Goal: Information Seeking & Learning: Check status

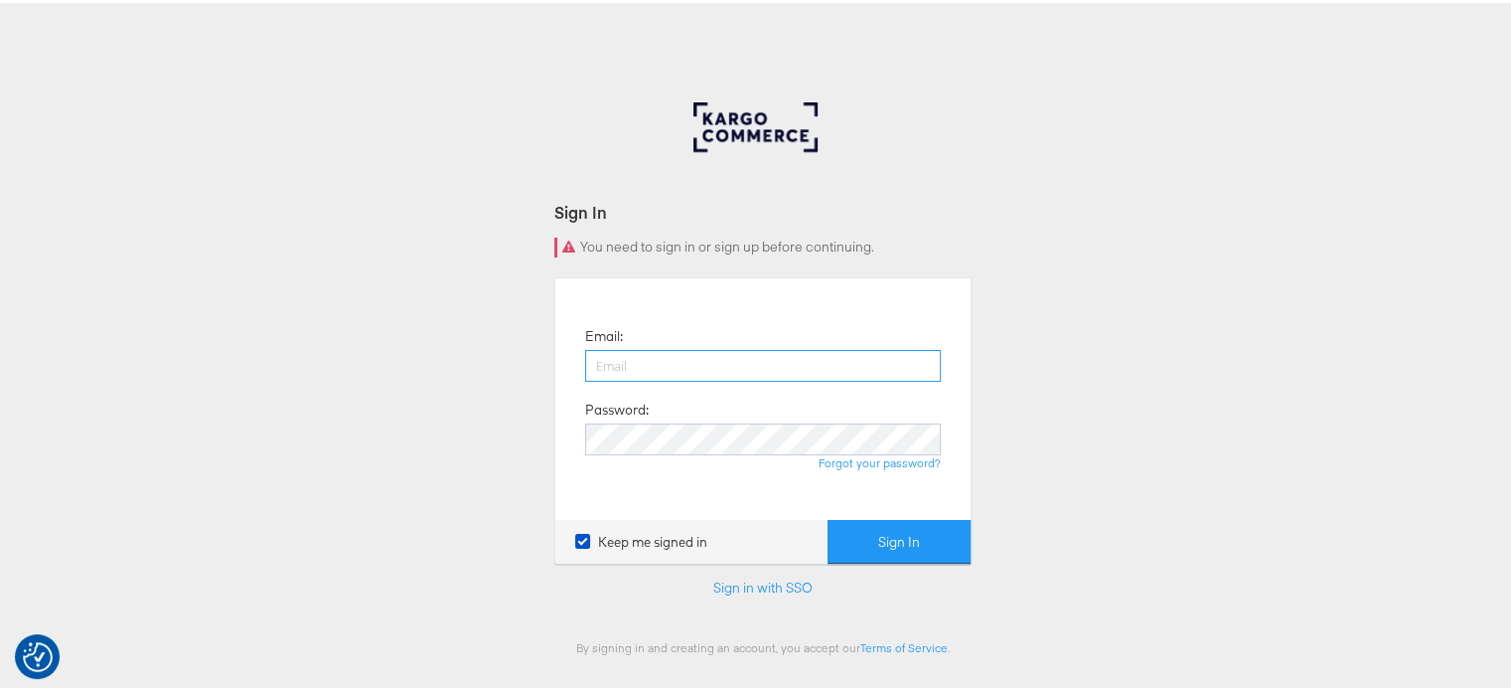
click at [742, 444] on div "Email: Password: Forgot your password?" at bounding box center [762, 396] width 385 height 212
type input "[PERSON_NAME][EMAIL_ADDRESS][DOMAIN_NAME]"
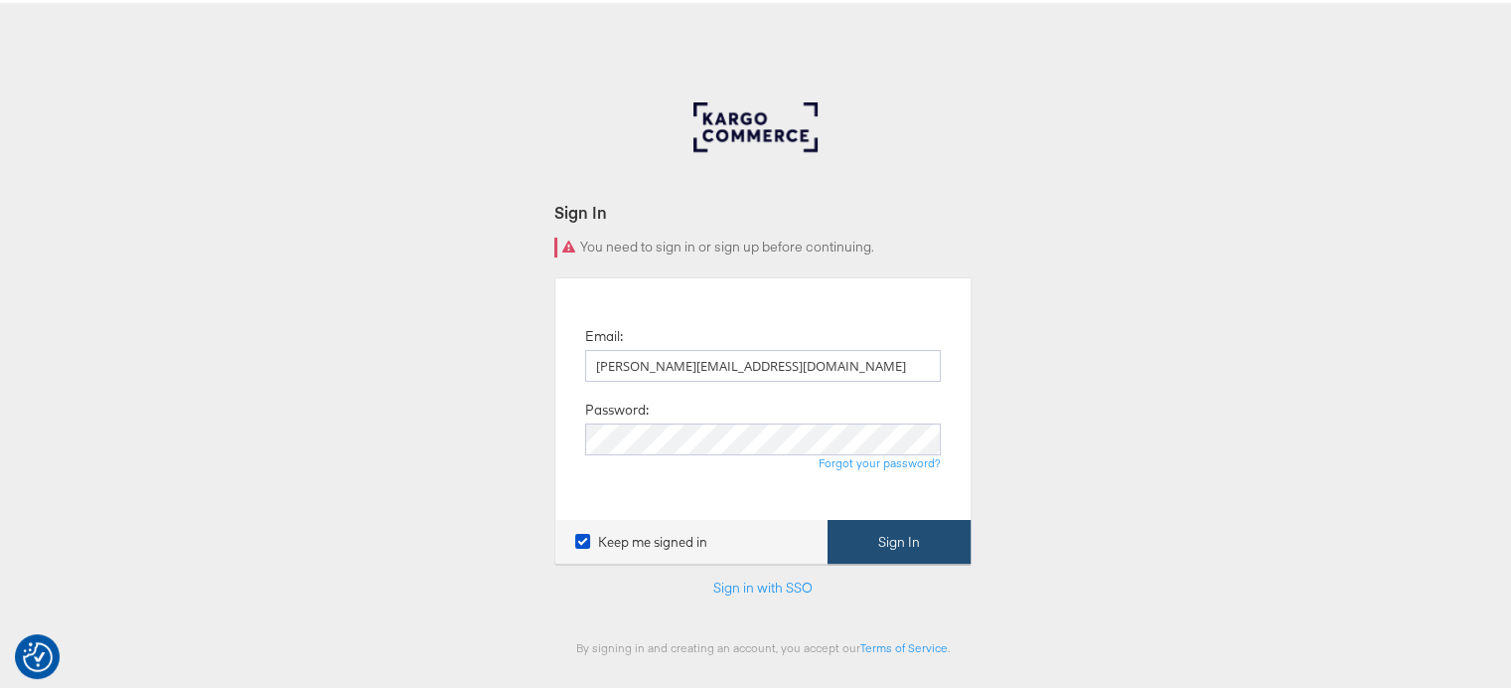
click at [912, 536] on button "Sign In" at bounding box center [899, 539] width 143 height 45
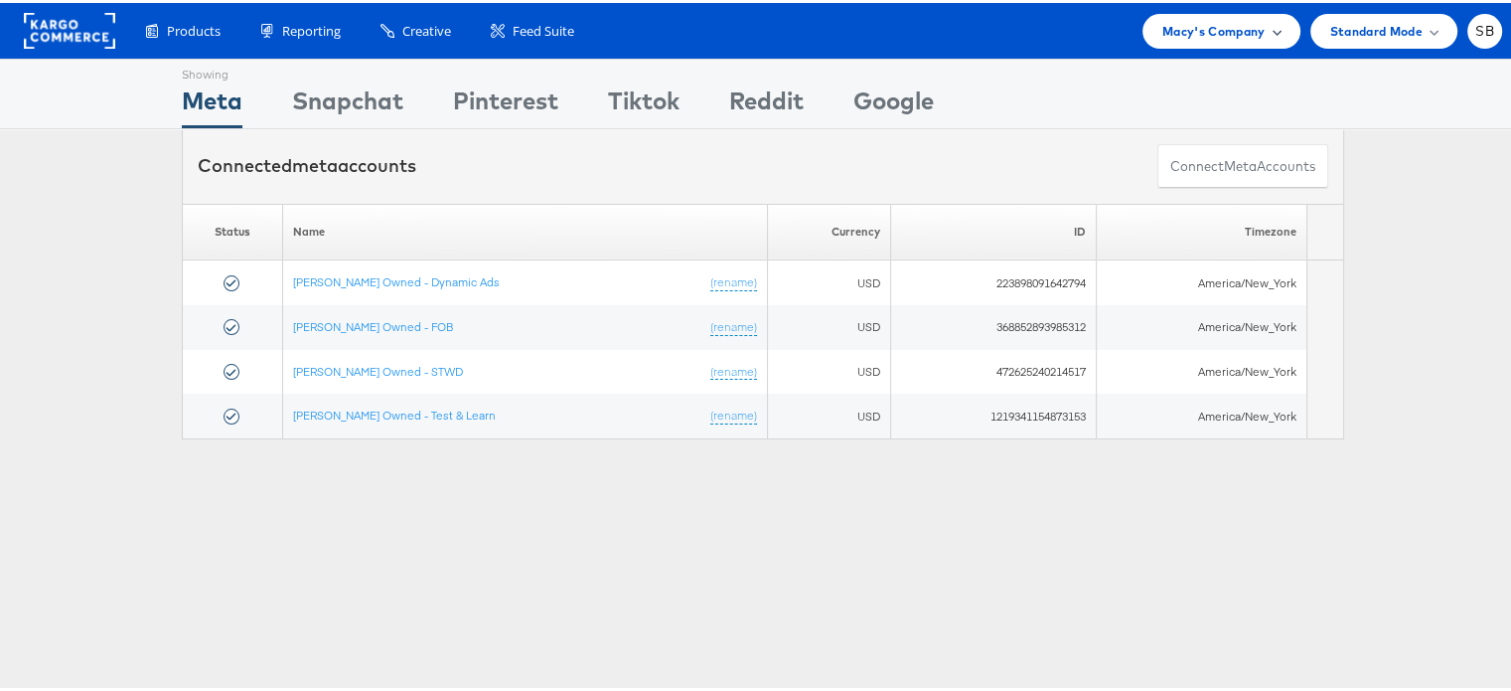
click at [1209, 38] on span "Macy's Company" at bounding box center [1213, 28] width 103 height 21
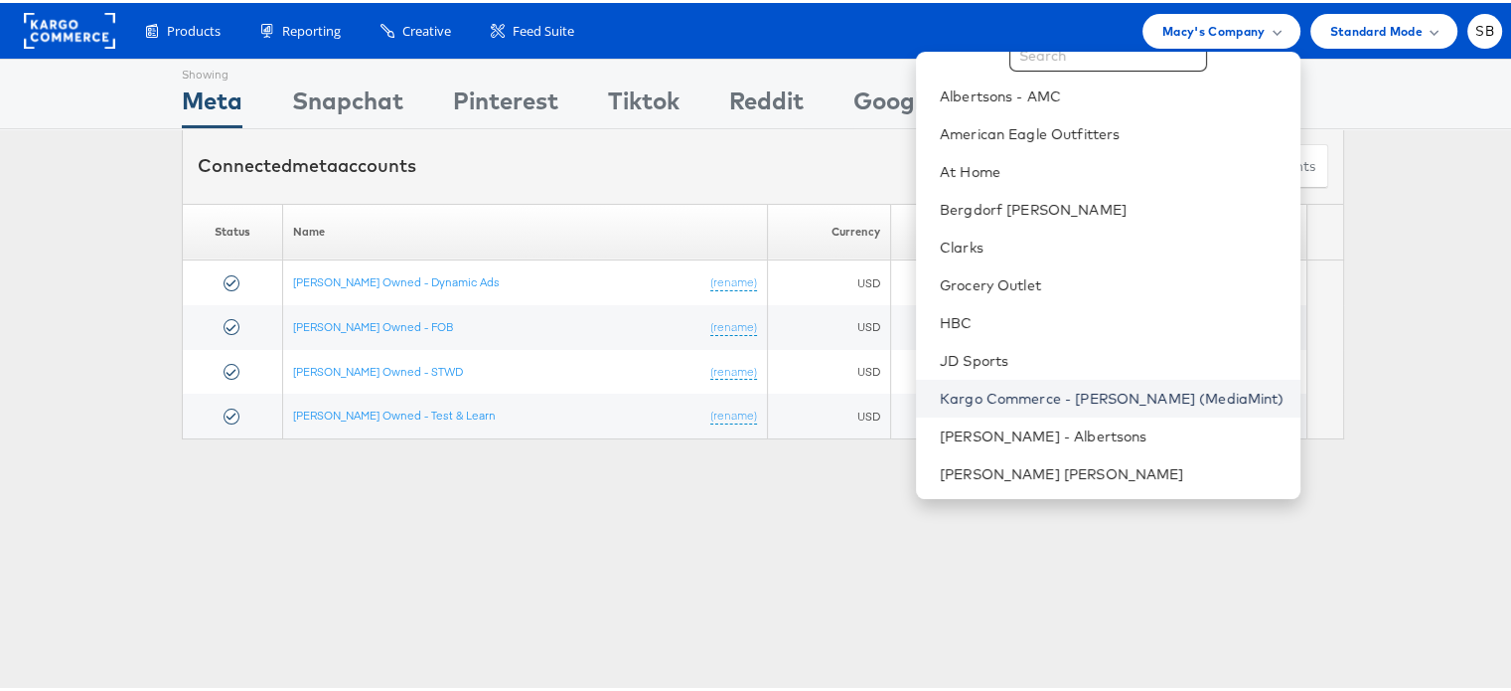
scroll to position [53, 0]
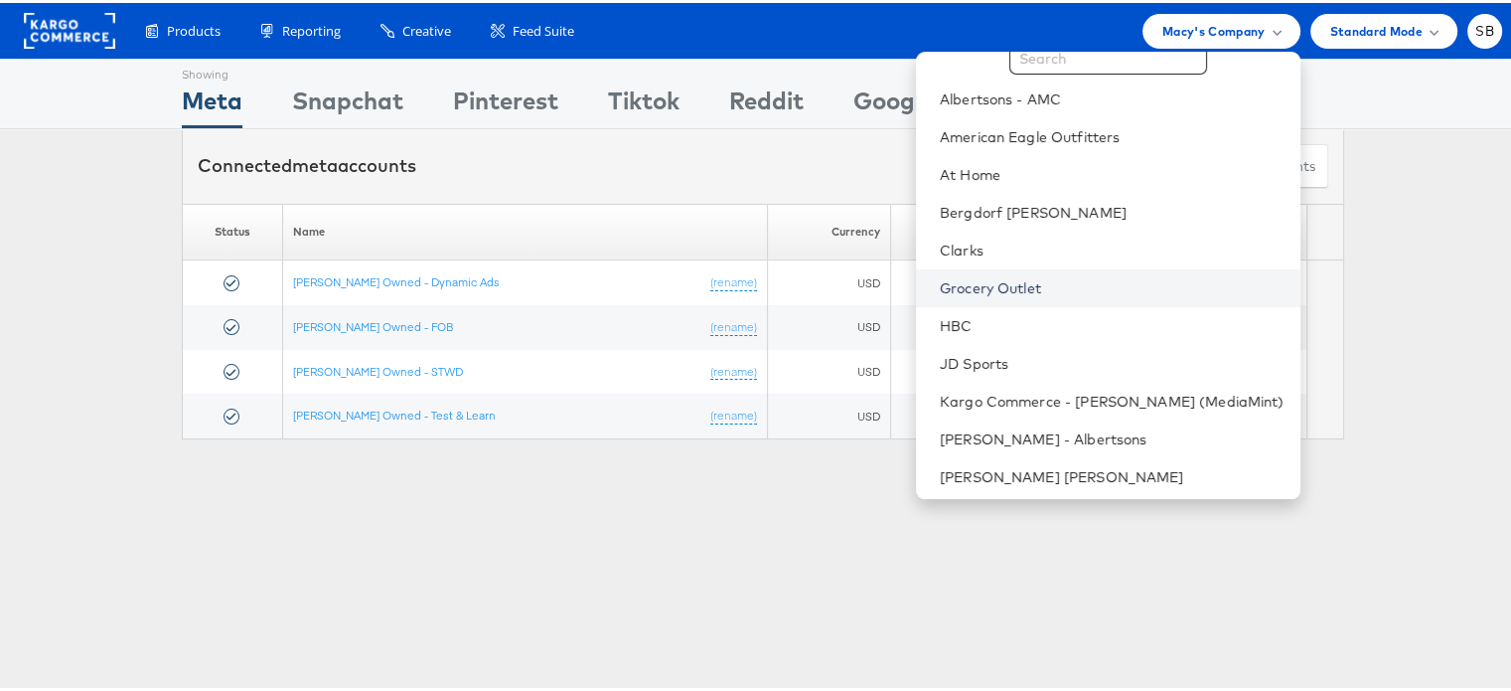
click at [1005, 282] on link "Grocery Outlet" at bounding box center [1112, 285] width 345 height 20
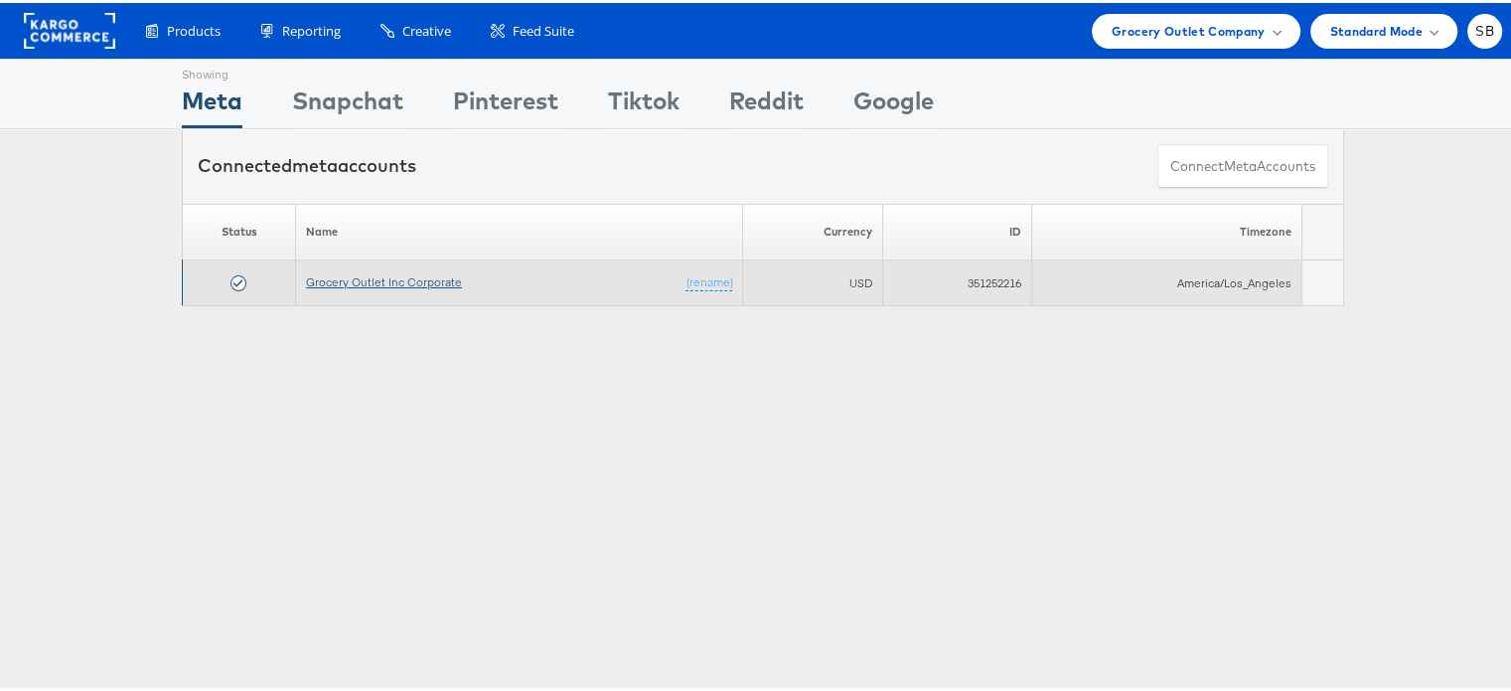
click at [347, 273] on link "Grocery Outlet Inc Corporate" at bounding box center [384, 278] width 156 height 15
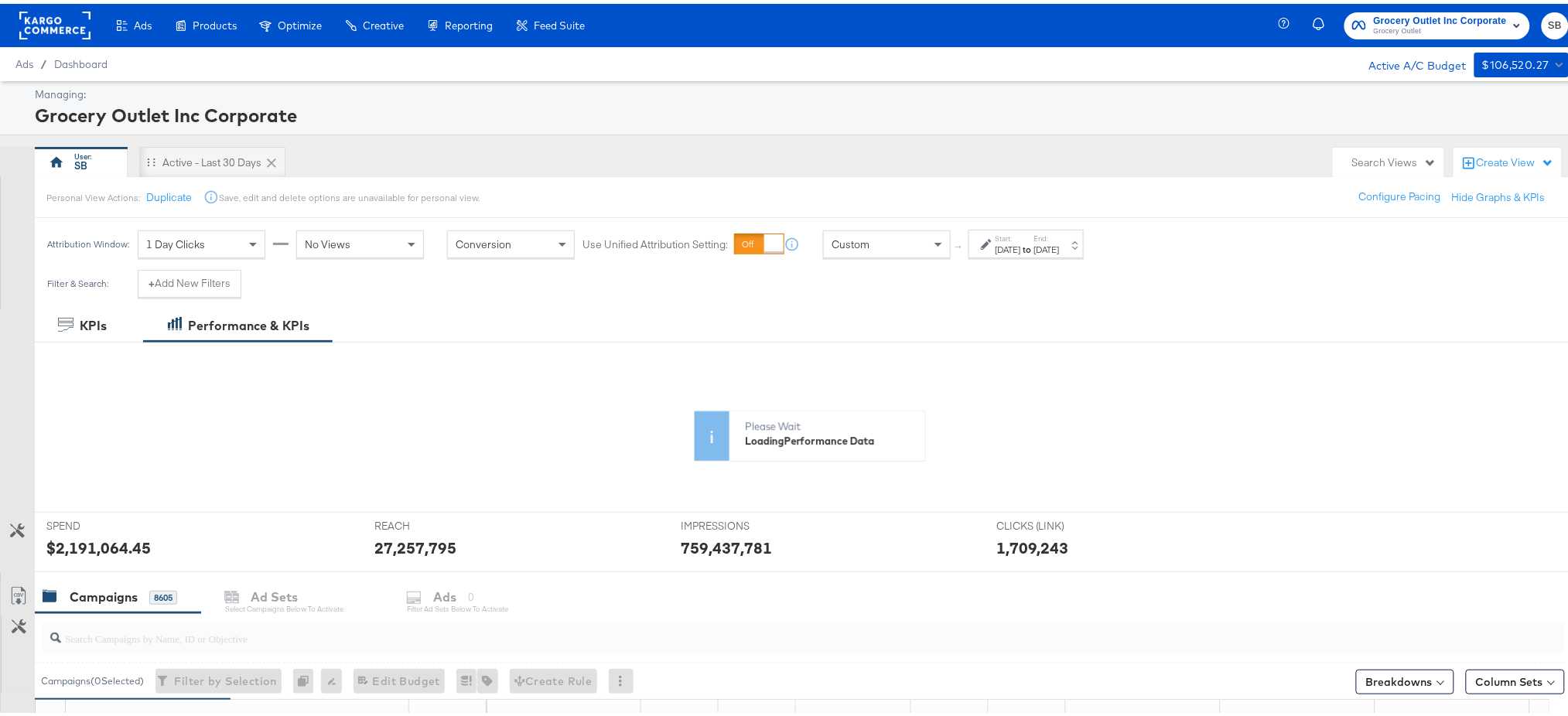
click at [1021, 240] on div "Jan 1st 2025" at bounding box center [1008, 246] width 26 height 12
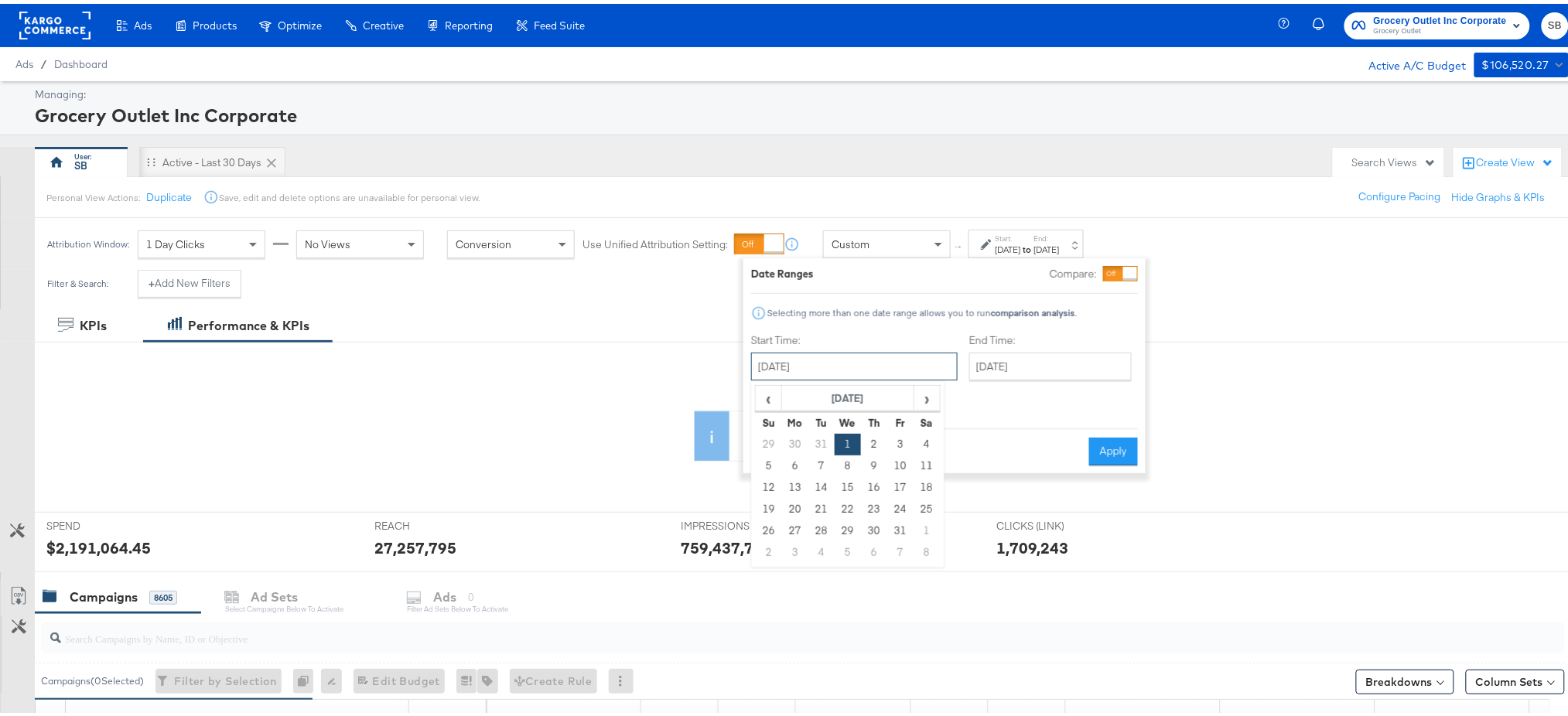
click at [843, 365] on input "January 1st 2025" at bounding box center [854, 363] width 206 height 28
click at [918, 394] on span "›" at bounding box center [926, 395] width 24 height 23
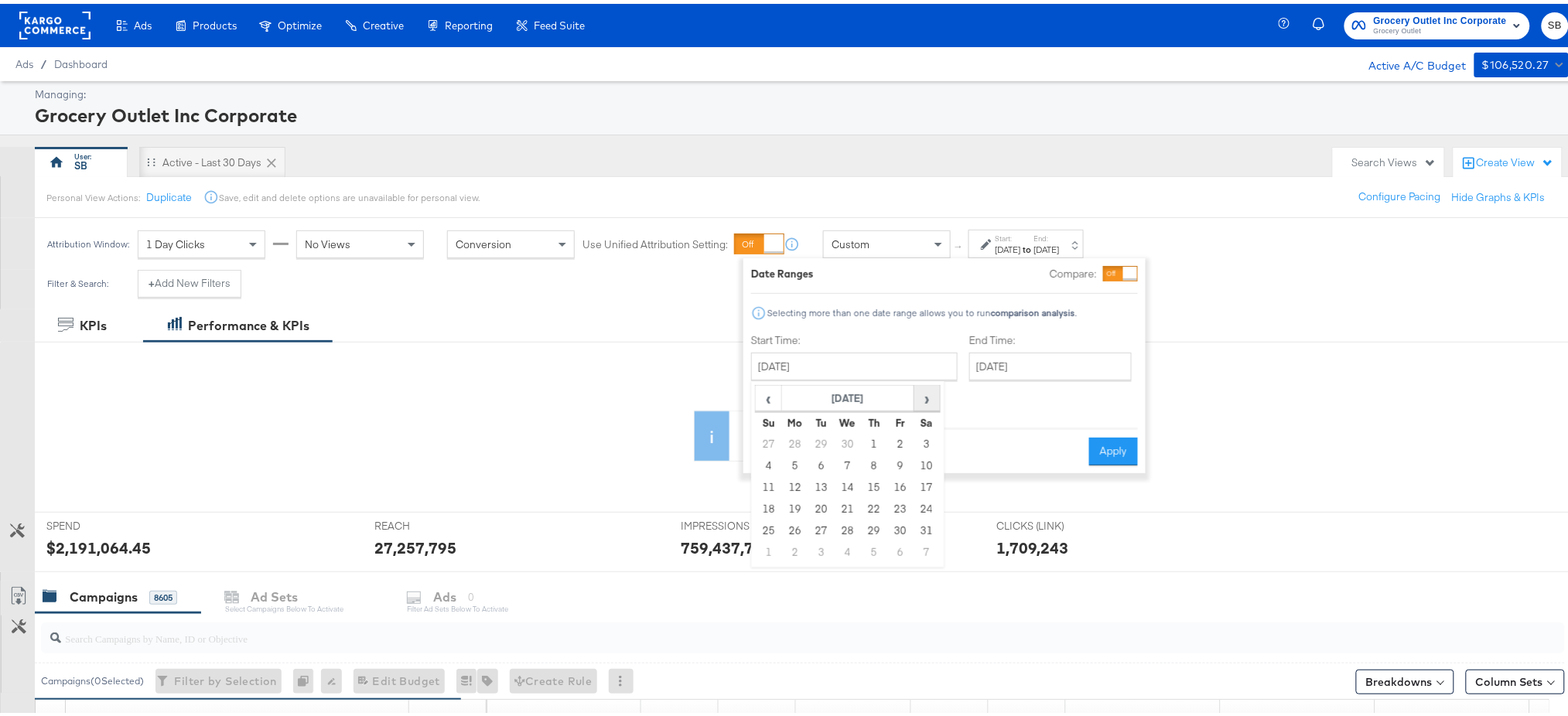
click at [918, 394] on span "›" at bounding box center [926, 395] width 24 height 23
click at [930, 402] on span "›" at bounding box center [926, 395] width 24 height 23
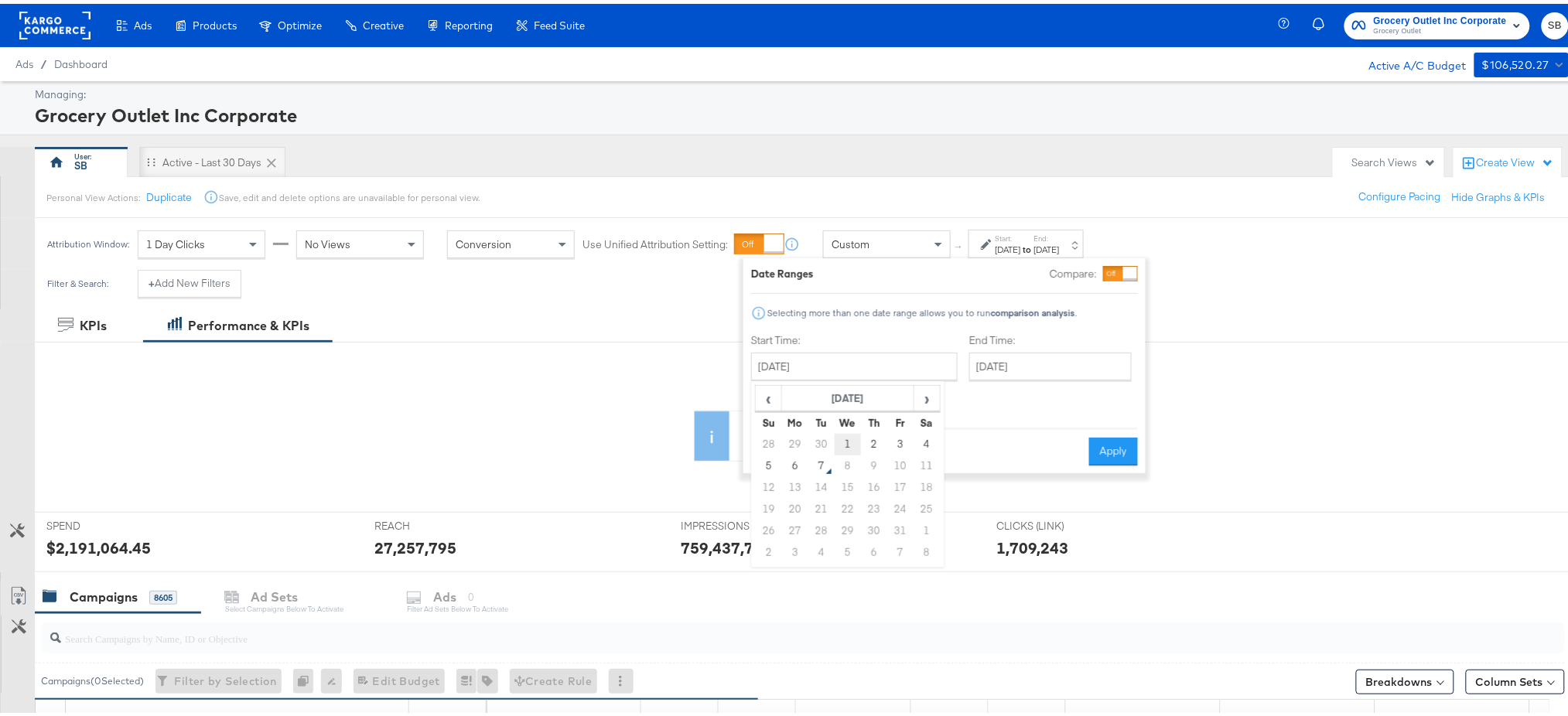
click at [842, 436] on td "1" at bounding box center [848, 440] width 26 height 22
type input "October 1st 2025"
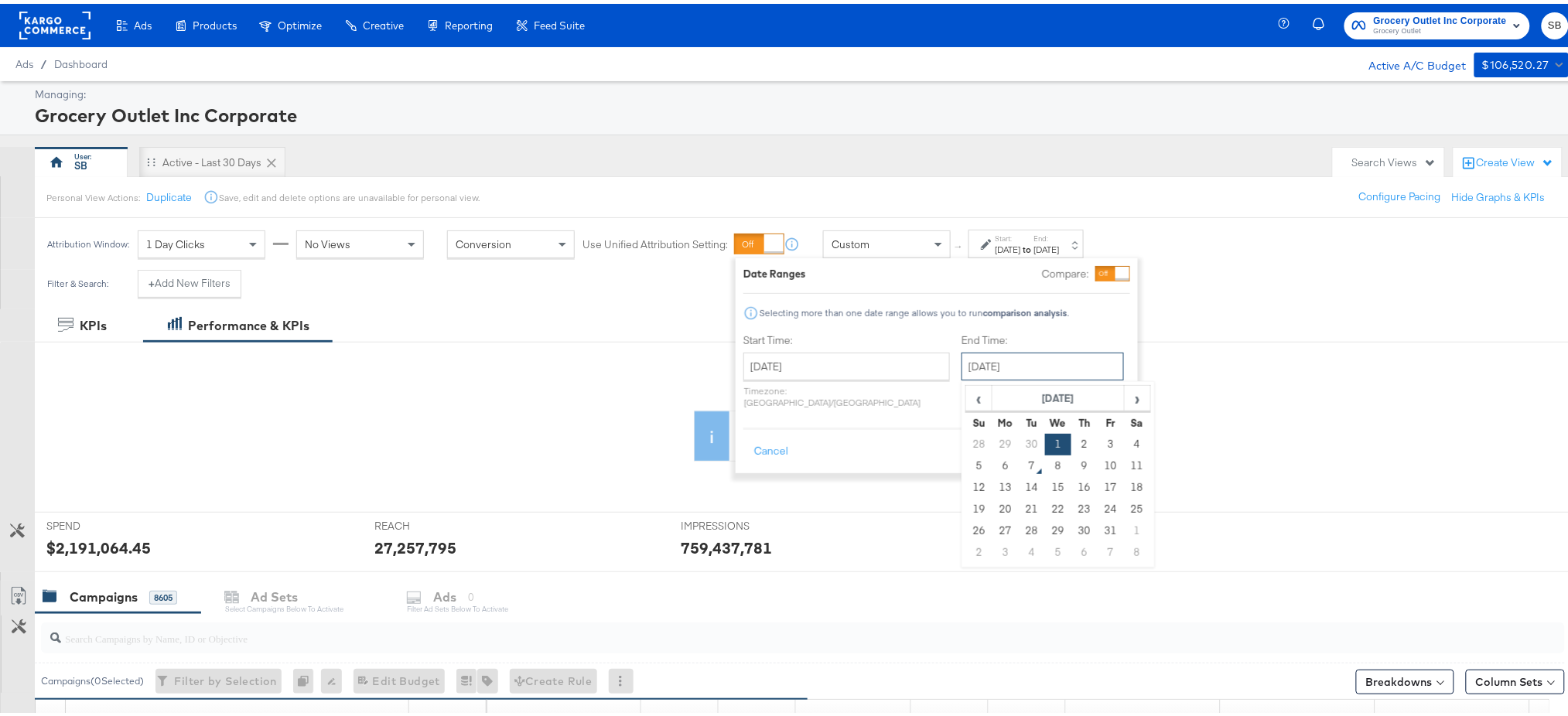
click at [986, 366] on input "October 1st 2025" at bounding box center [1042, 363] width 163 height 28
click at [993, 466] on td "6" at bounding box center [1006, 462] width 26 height 22
type input "October 6th 2025"
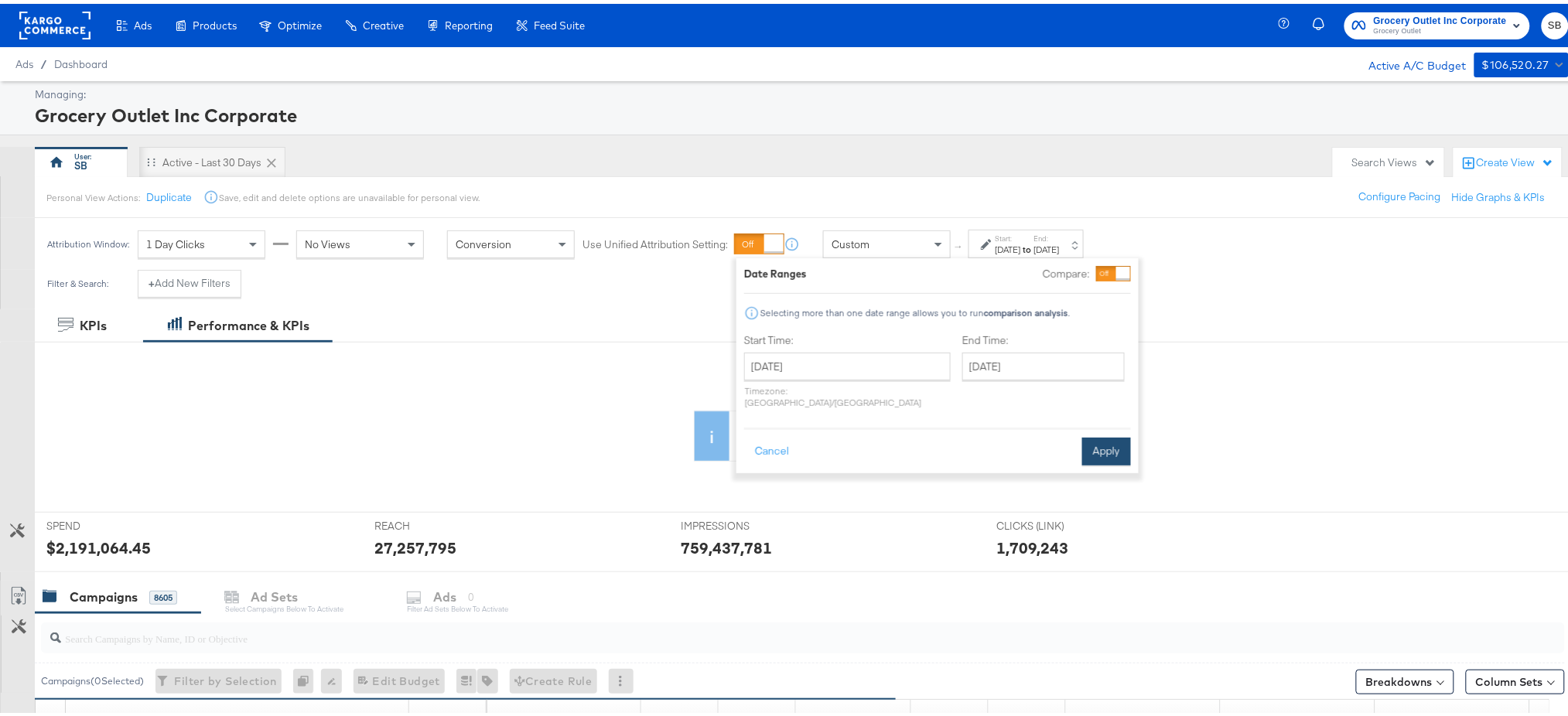
click at [1103, 433] on button "Apply" at bounding box center [1106, 447] width 49 height 28
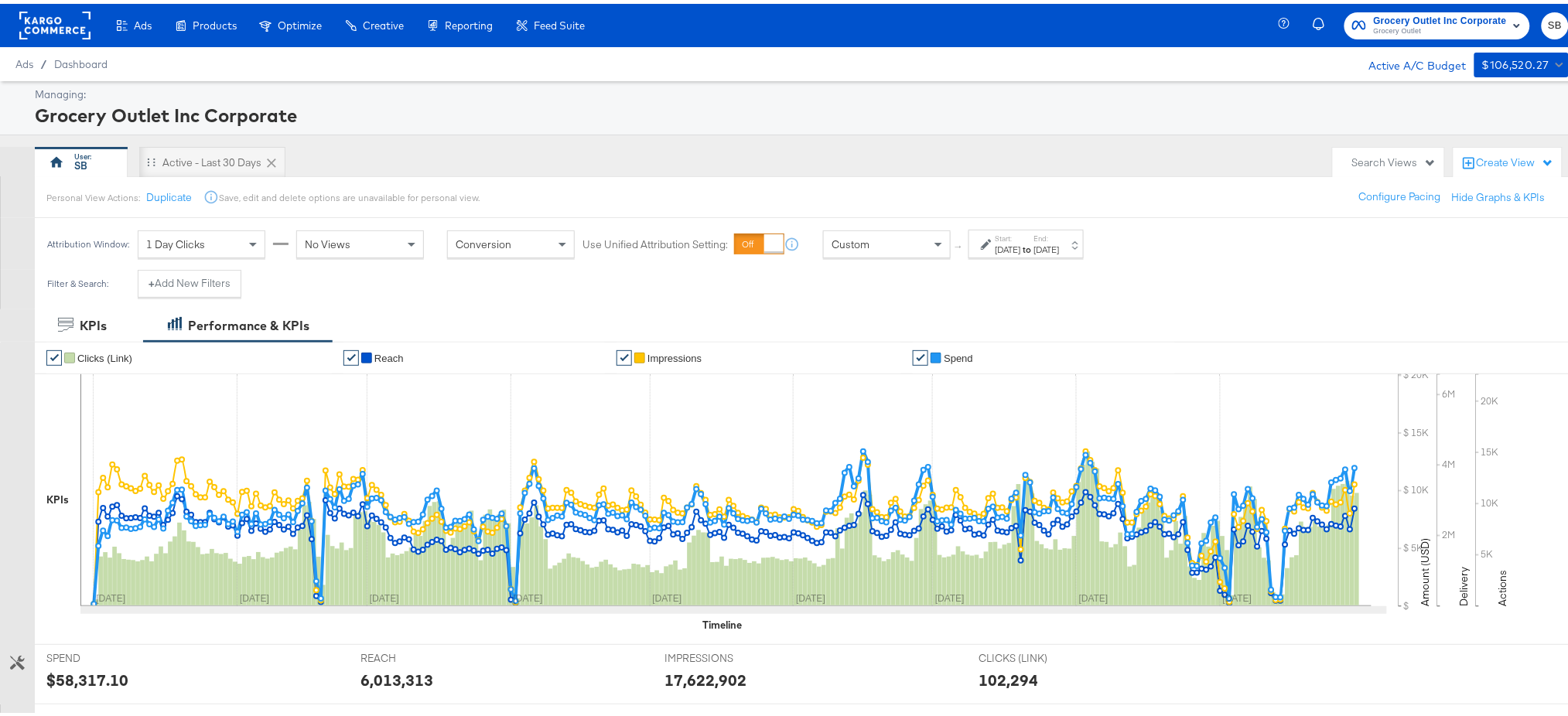
click at [1396, 160] on div "Search Views" at bounding box center [1394, 159] width 84 height 15
click at [1287, 332] on div "All Campaigns" at bounding box center [1288, 332] width 68 height 11
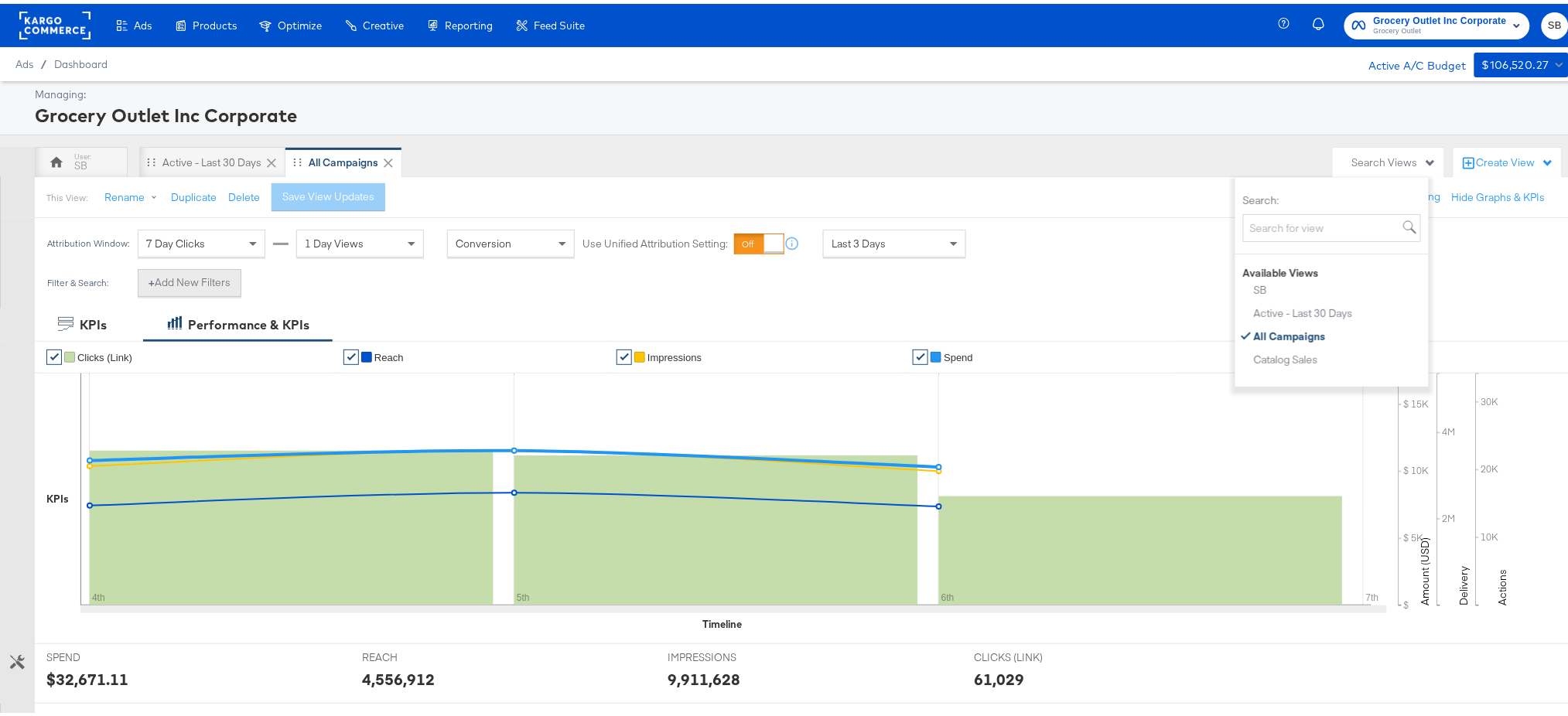
click at [196, 274] on button "+ Add New Filters" at bounding box center [189, 279] width 104 height 28
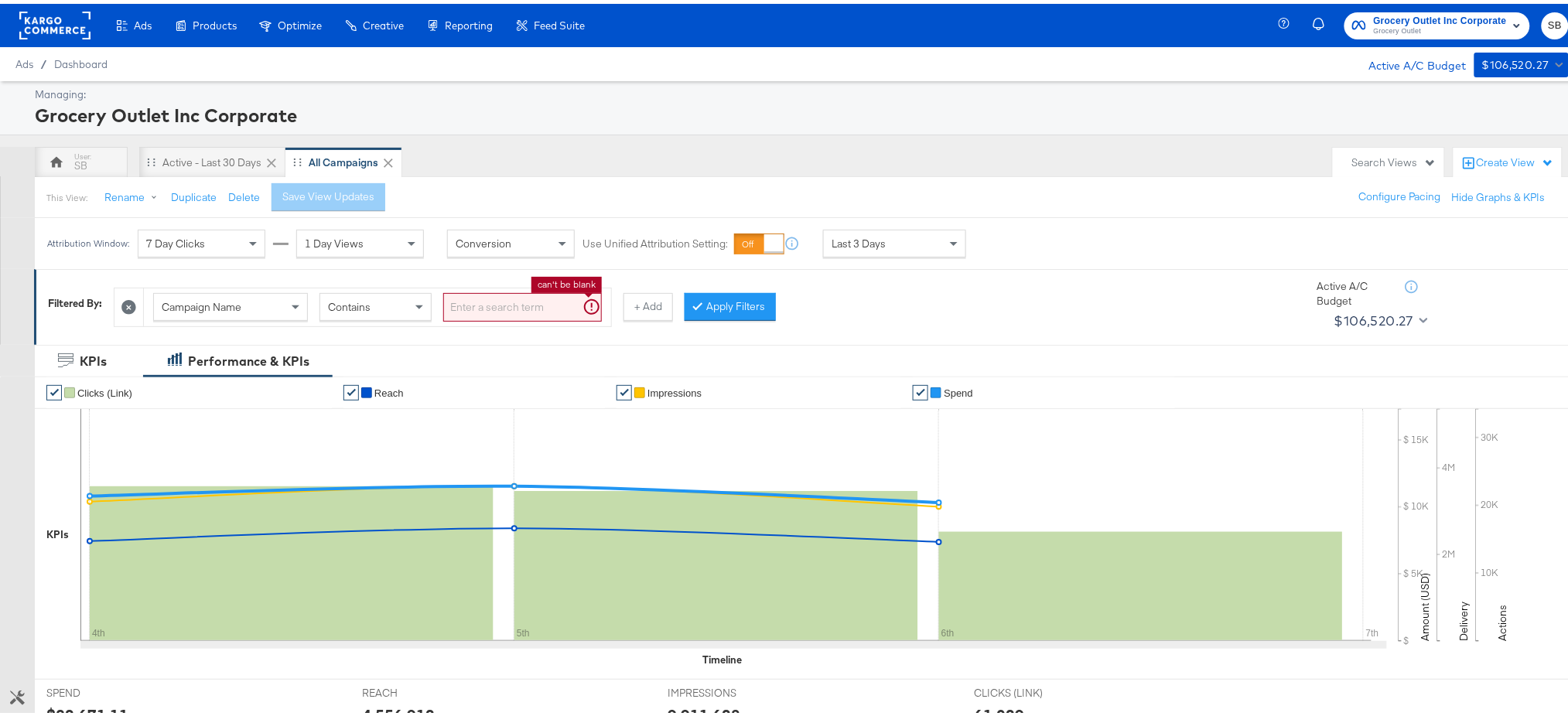
click at [470, 312] on input "search" at bounding box center [522, 304] width 159 height 29
click at [538, 309] on input "search" at bounding box center [522, 304] width 159 height 29
paste input "AllStores_TCAP_Kargo_Awareness"
type input "AllStores_TCAP_Kargo_Awareness"
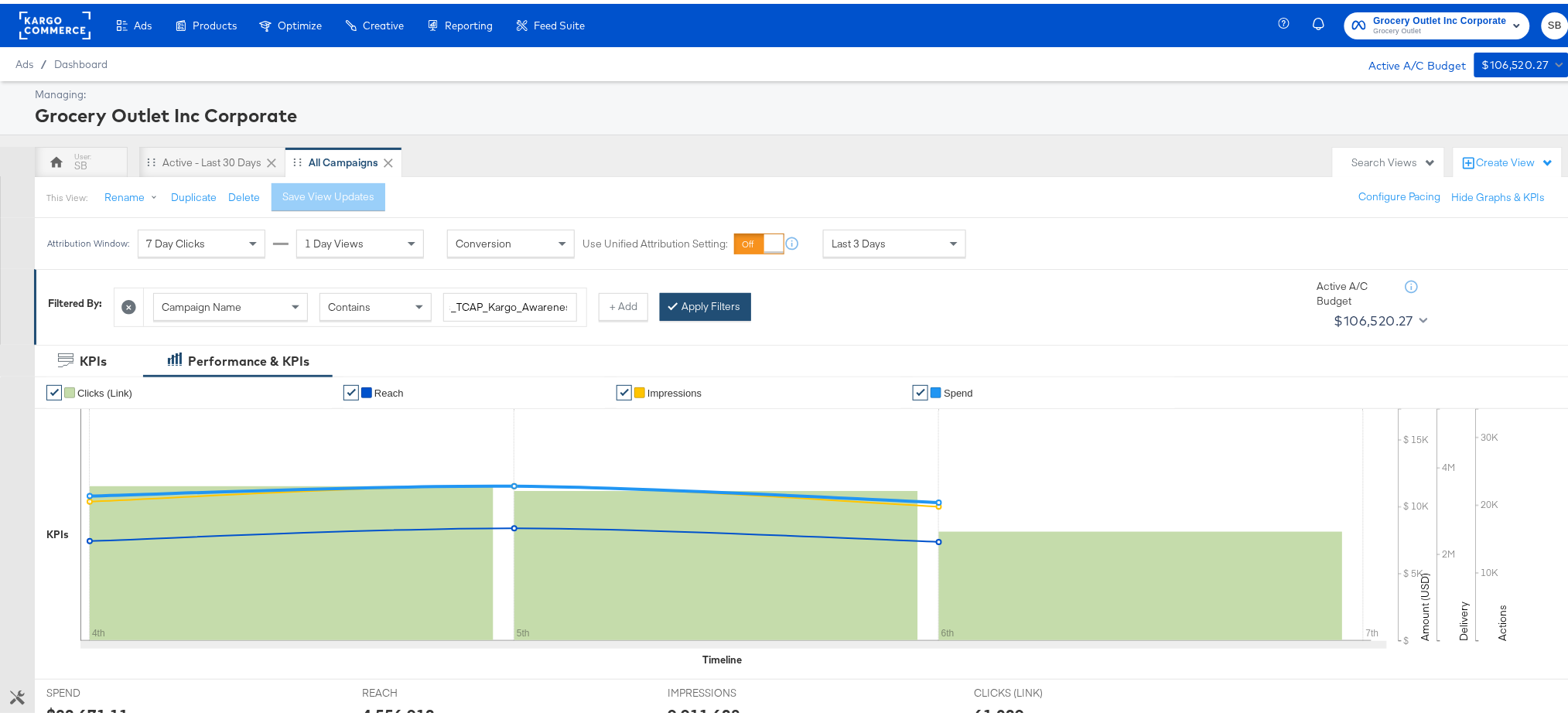
scroll to position [0, 0]
click at [709, 308] on button "Apply Filters" at bounding box center [705, 304] width 91 height 28
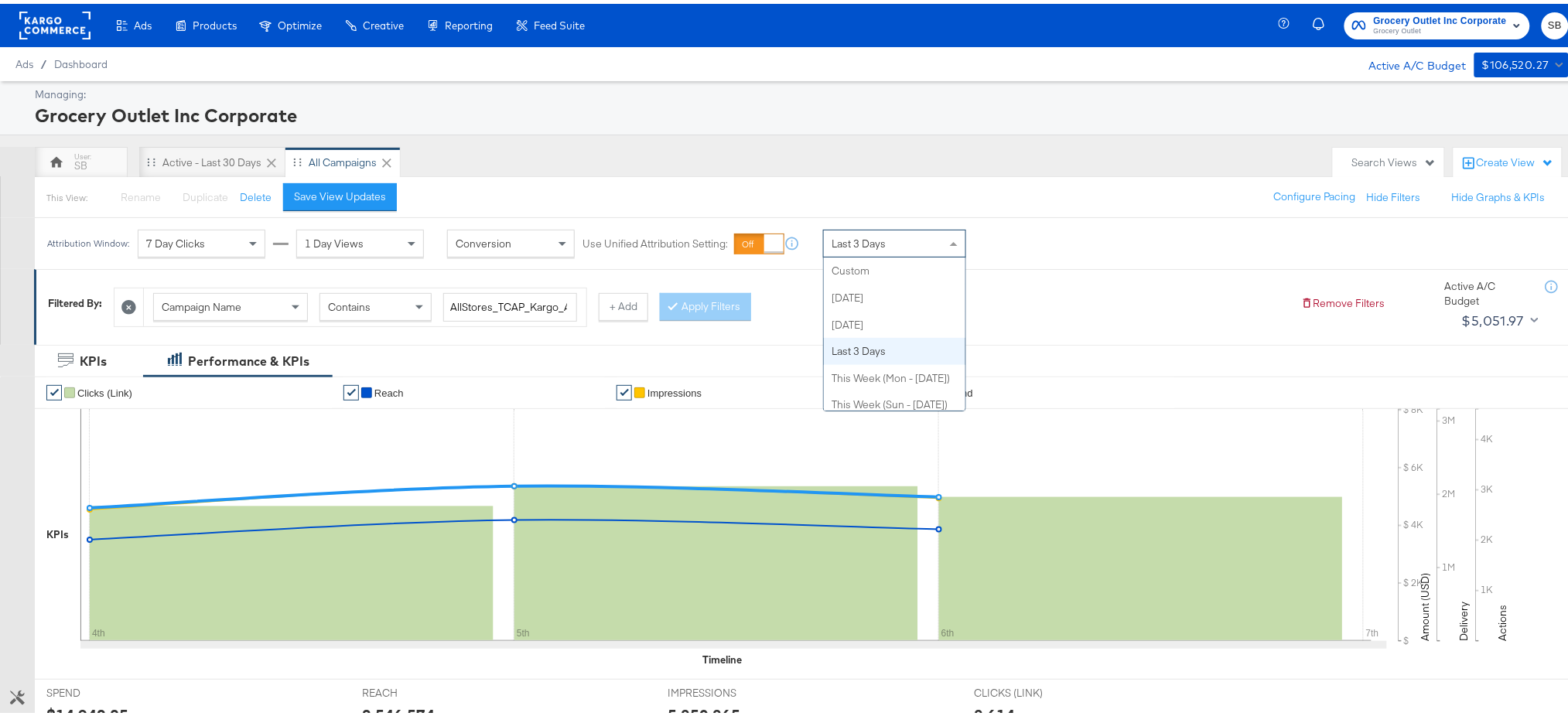
click at [857, 236] on span "Last 3 Days" at bounding box center [859, 240] width 54 height 14
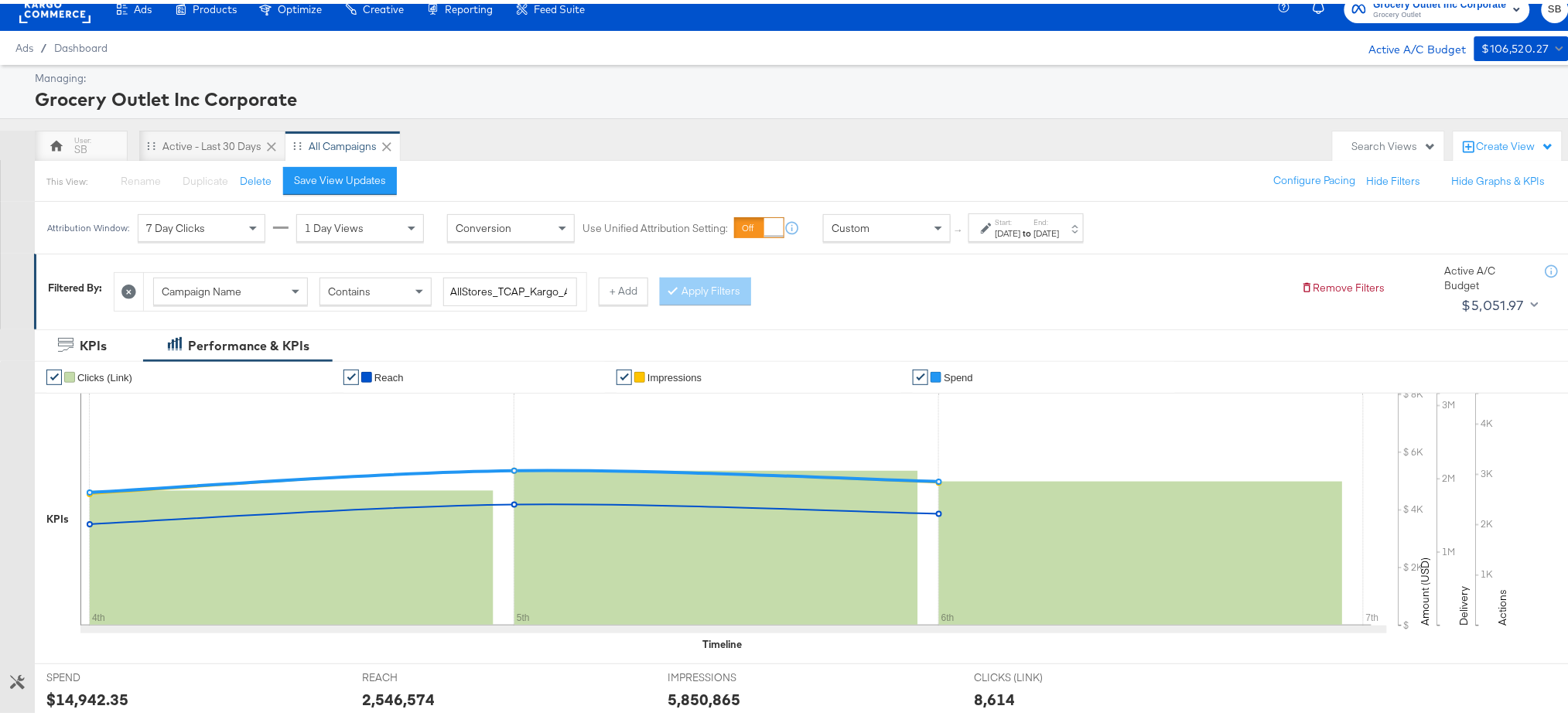
click at [1014, 224] on div "Oct 7th 2025" at bounding box center [1008, 230] width 26 height 12
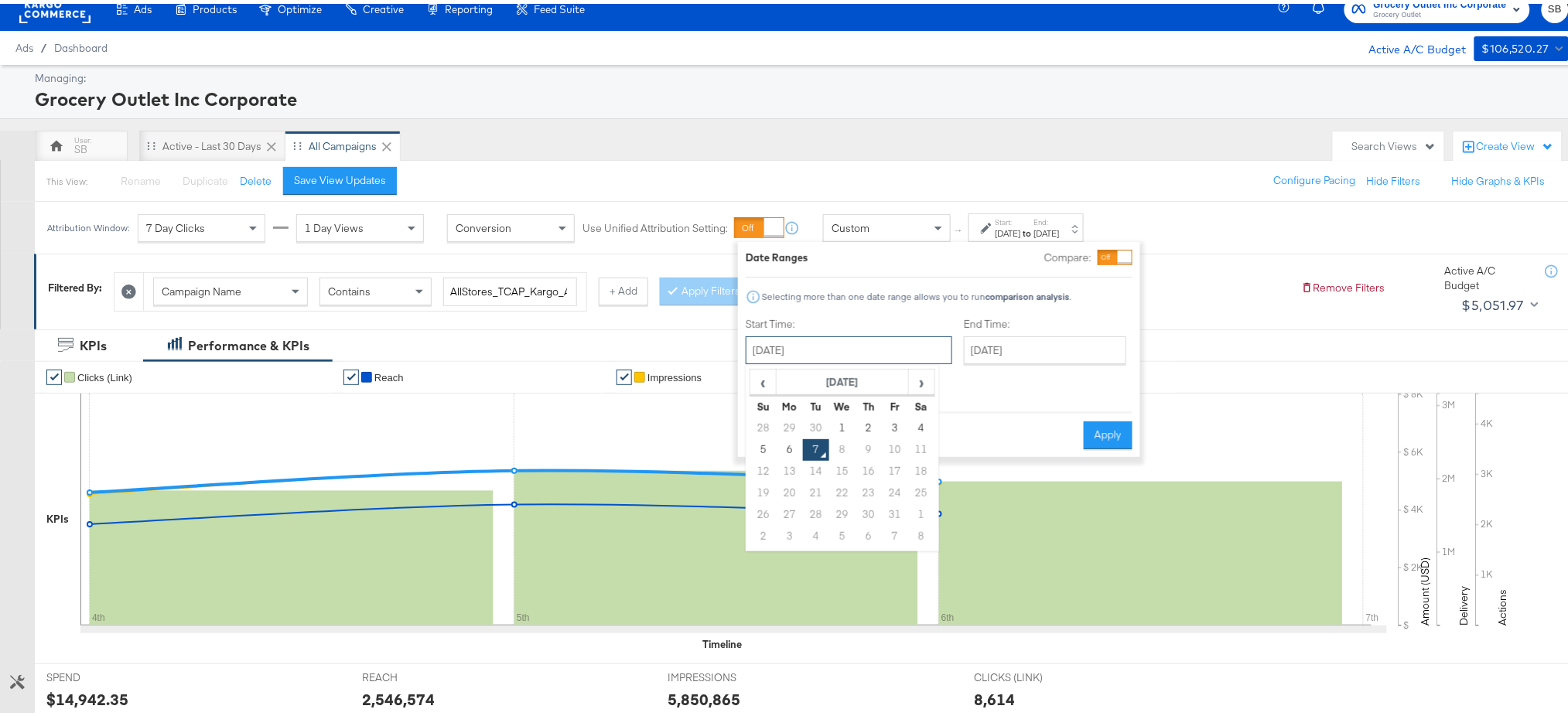
click at [879, 343] on input "October 7th 2025" at bounding box center [849, 346] width 206 height 28
click at [842, 417] on td "1" at bounding box center [842, 425] width 26 height 22
type input "October 1st 2025"
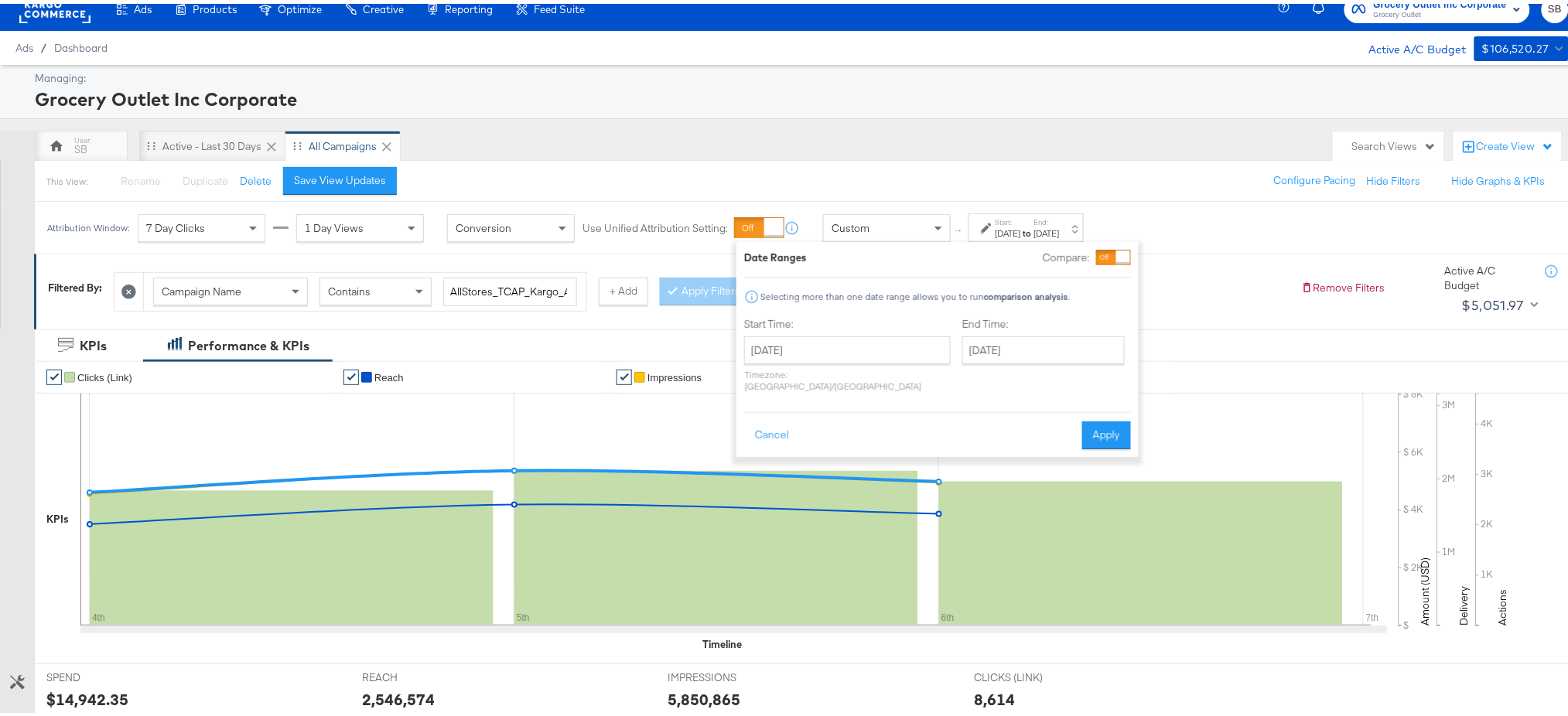
click at [842, 417] on div "Cancel Apply" at bounding box center [937, 426] width 387 height 38
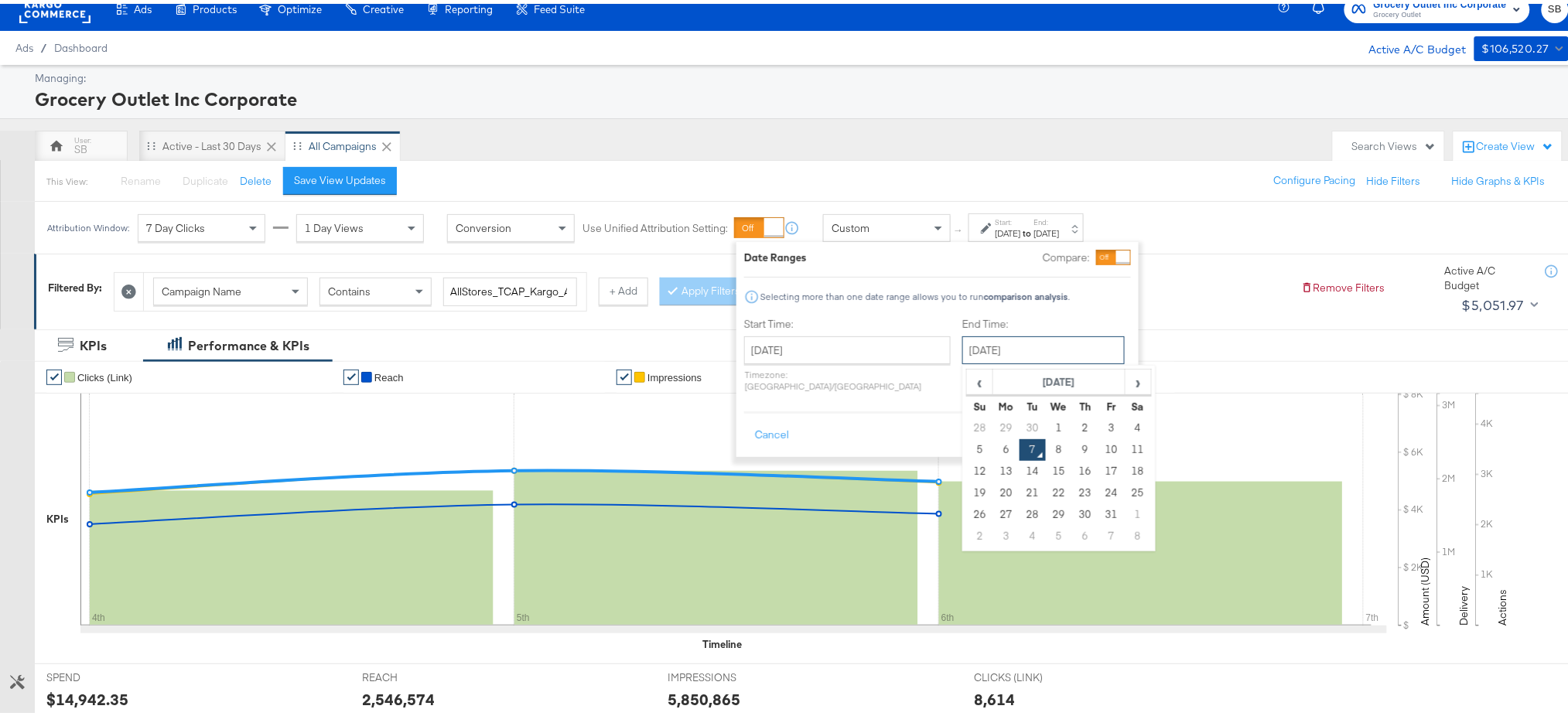
click at [990, 348] on input "October 7th 2025" at bounding box center [1043, 346] width 163 height 28
click at [993, 445] on td "6" at bounding box center [1007, 446] width 26 height 22
type input "October 6th 2025"
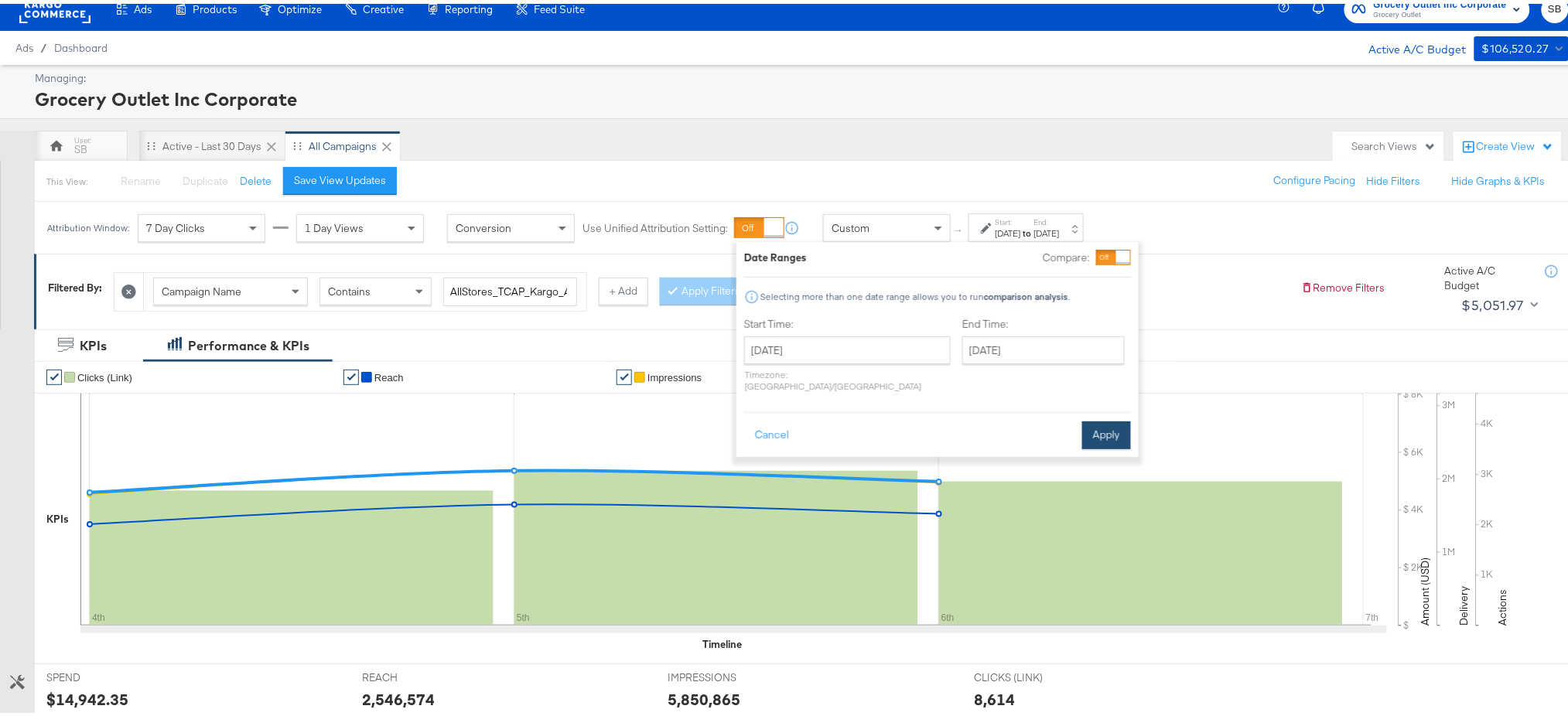
click at [1106, 418] on button "Apply" at bounding box center [1106, 432] width 49 height 28
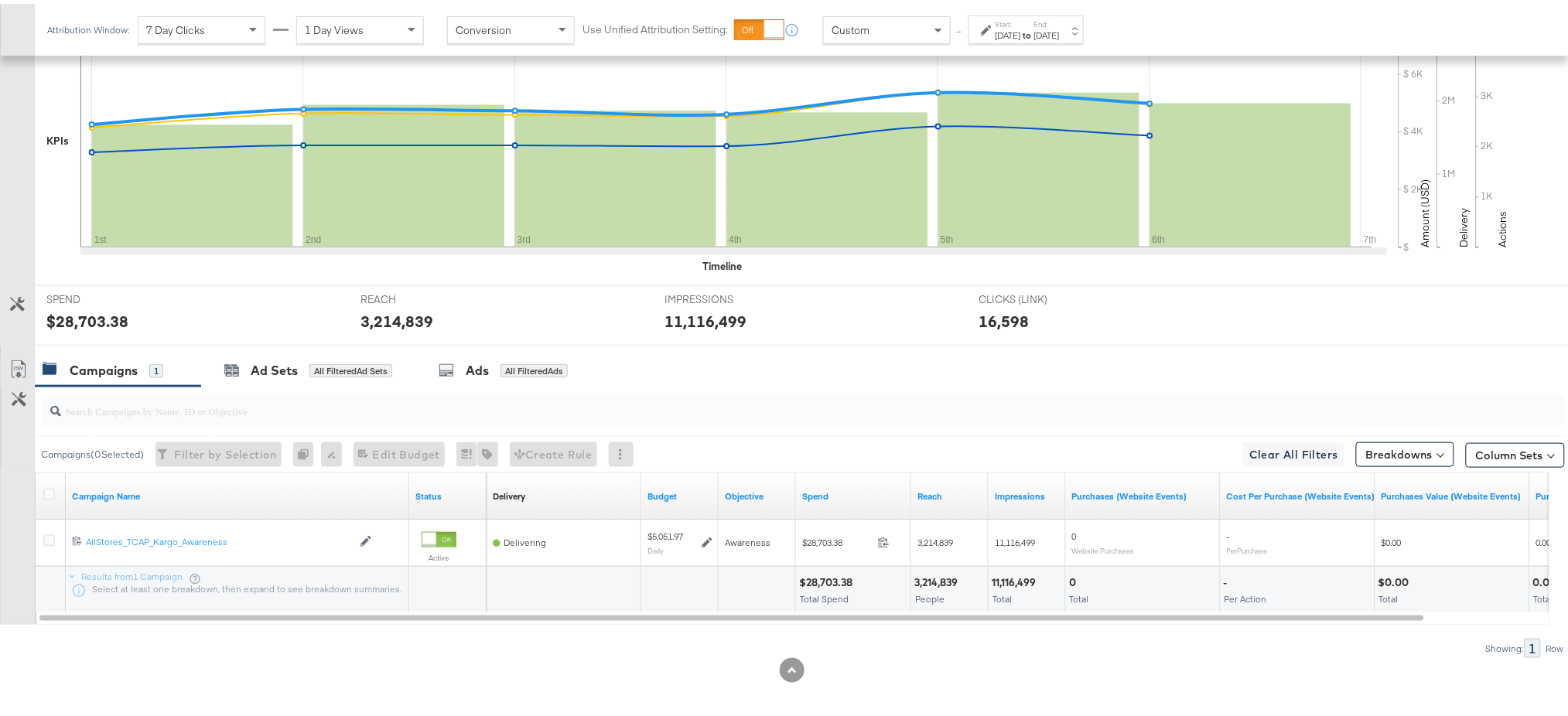
scroll to position [400, 0]
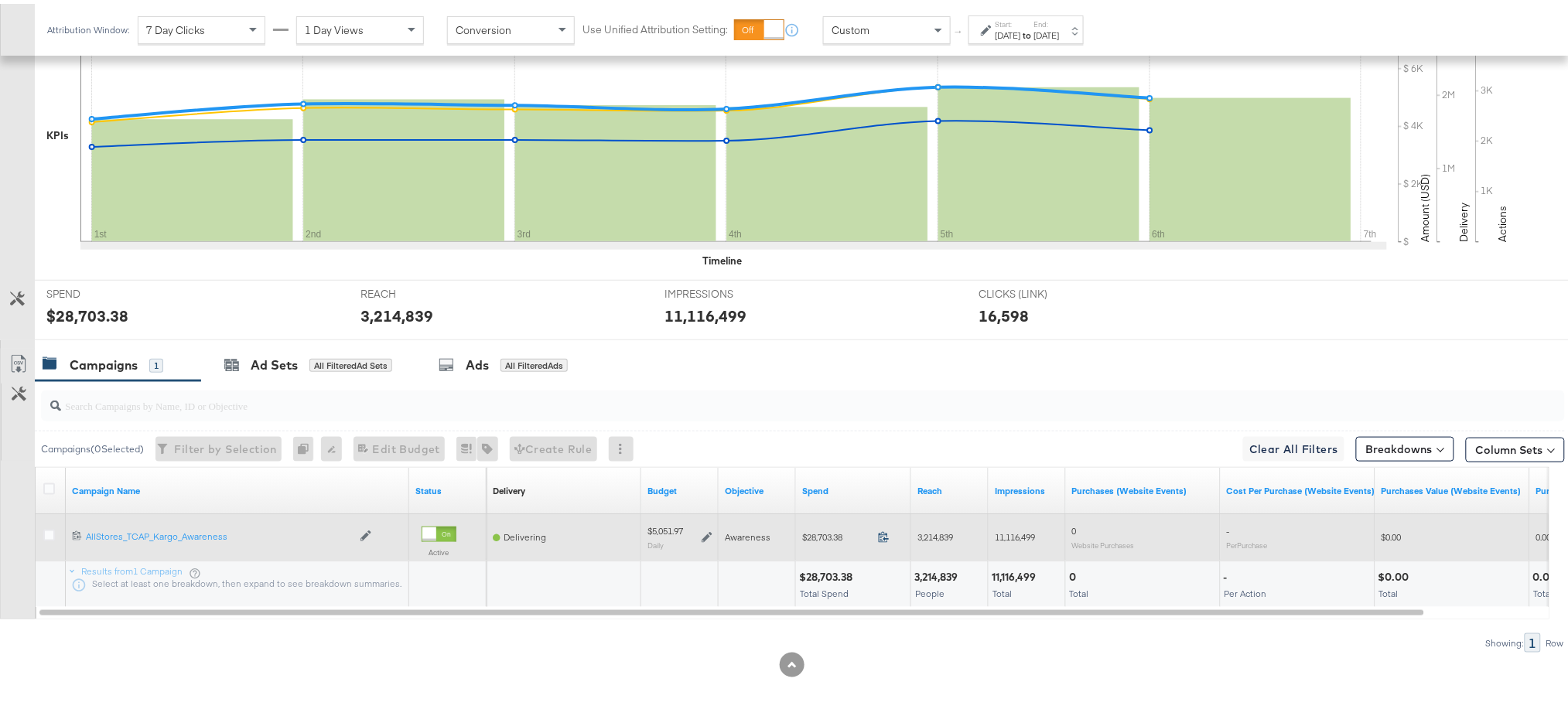
click at [881, 528] on div "28703.38" at bounding box center [888, 535] width 33 height 15
click at [881, 531] on icon at bounding box center [884, 533] width 12 height 12
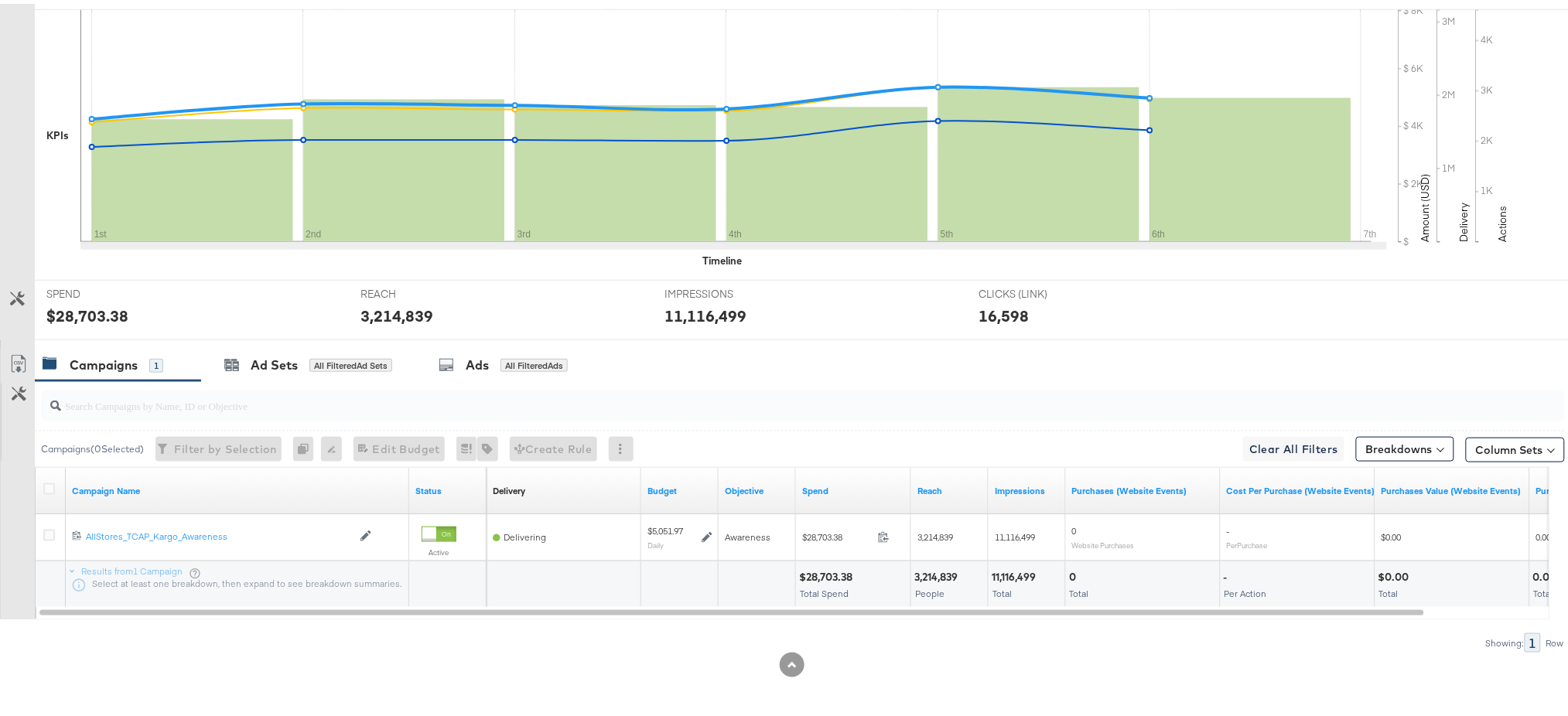
scroll to position [0, 0]
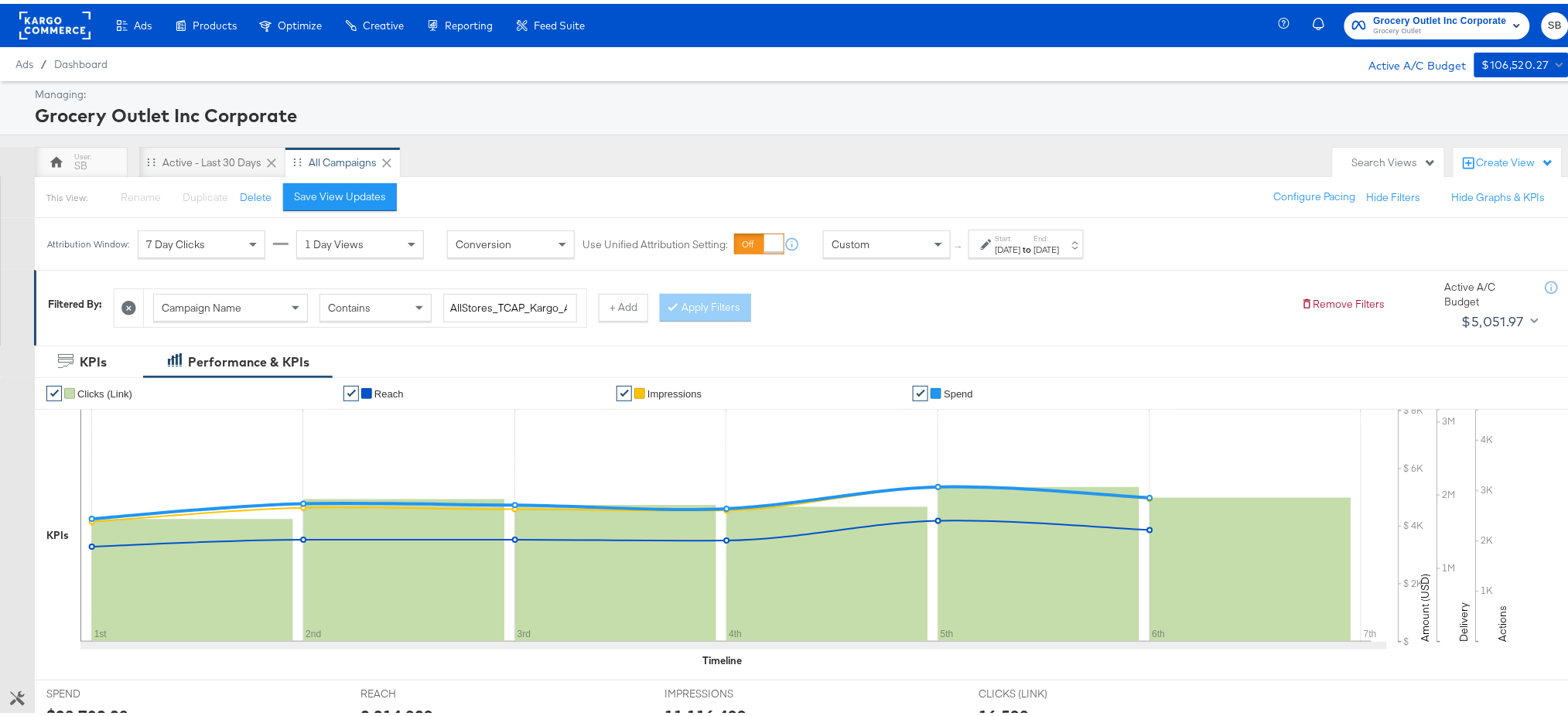
click at [53, 19] on rect at bounding box center [54, 22] width 71 height 28
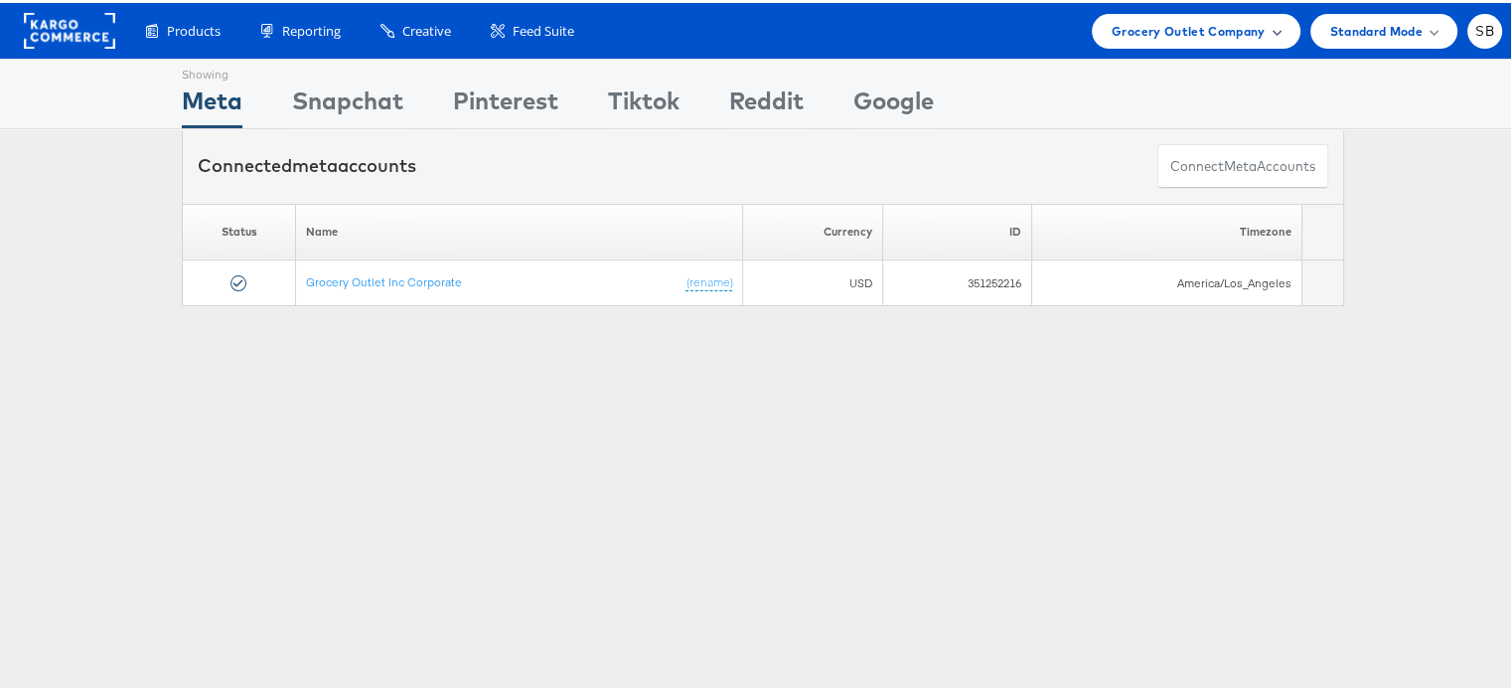
click at [1164, 19] on span "Grocery Outlet Company" at bounding box center [1189, 28] width 154 height 21
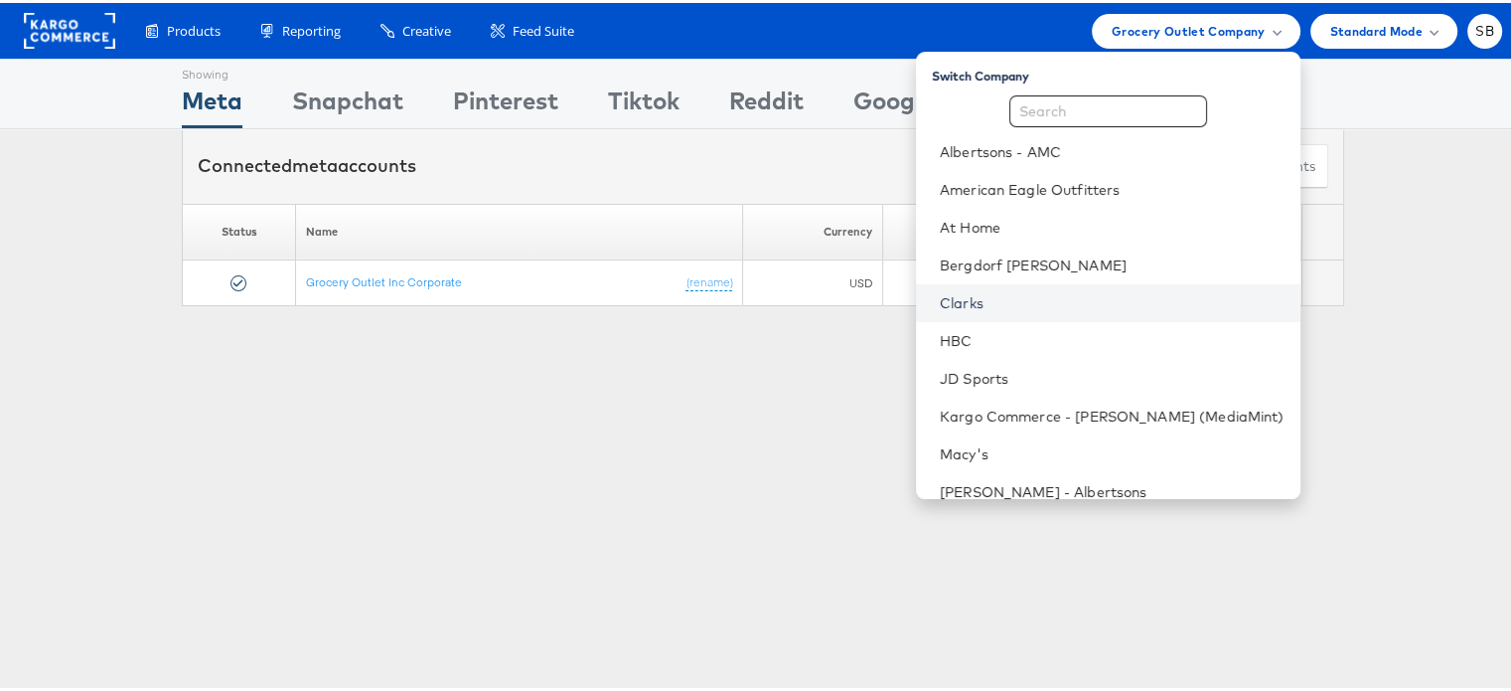
click at [1010, 294] on link "Clarks" at bounding box center [1112, 300] width 345 height 20
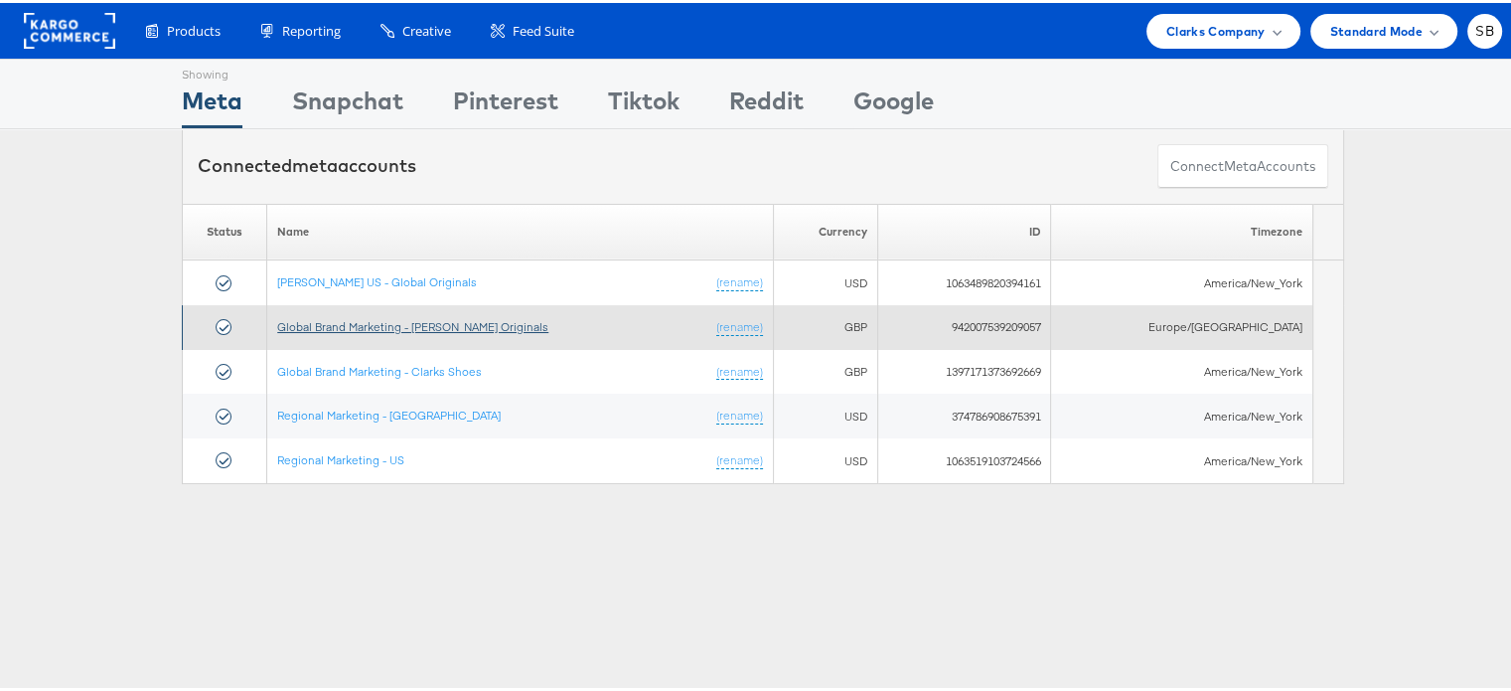
click at [380, 316] on link "Global Brand Marketing - [PERSON_NAME] Originals" at bounding box center [412, 323] width 271 height 15
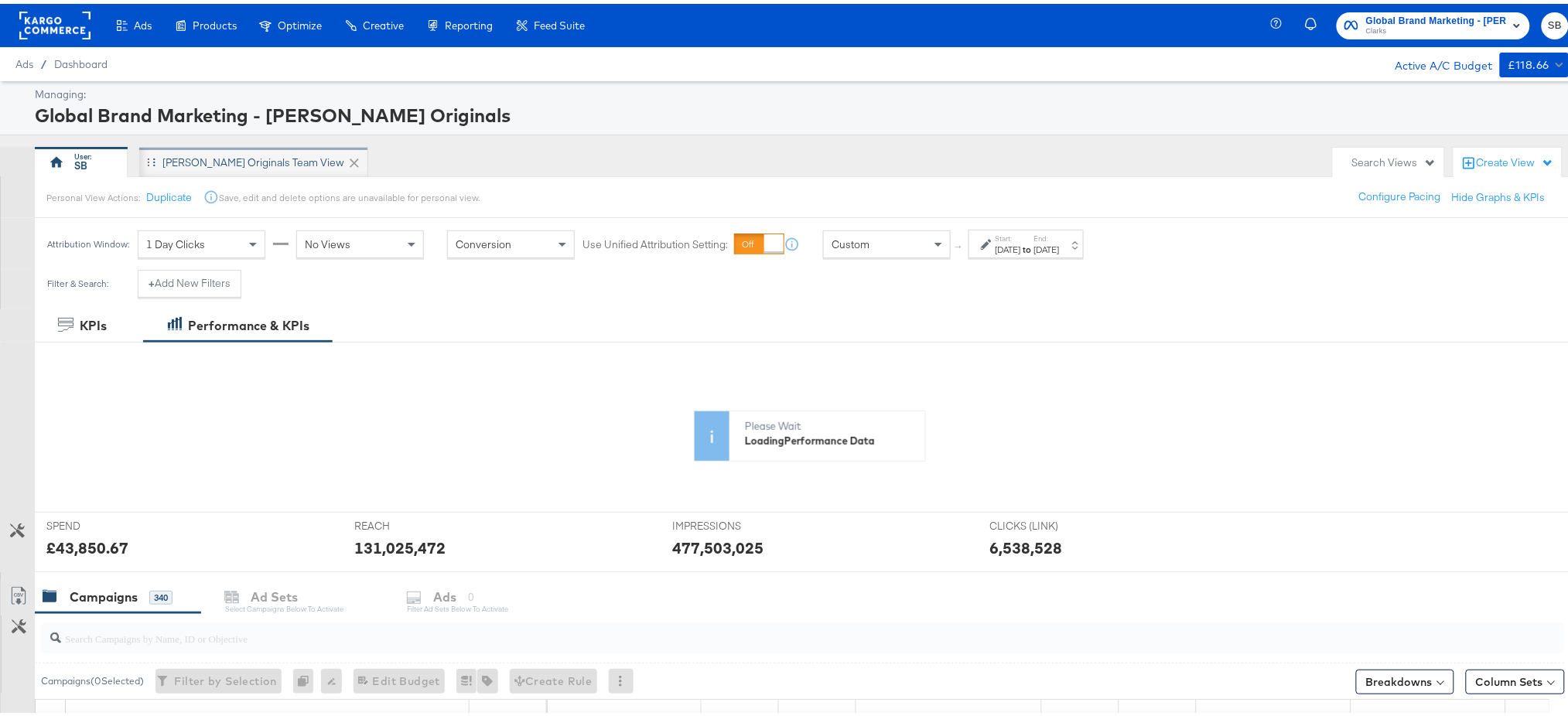
click at [215, 153] on div "Clarks Originals Team View" at bounding box center [253, 159] width 181 height 15
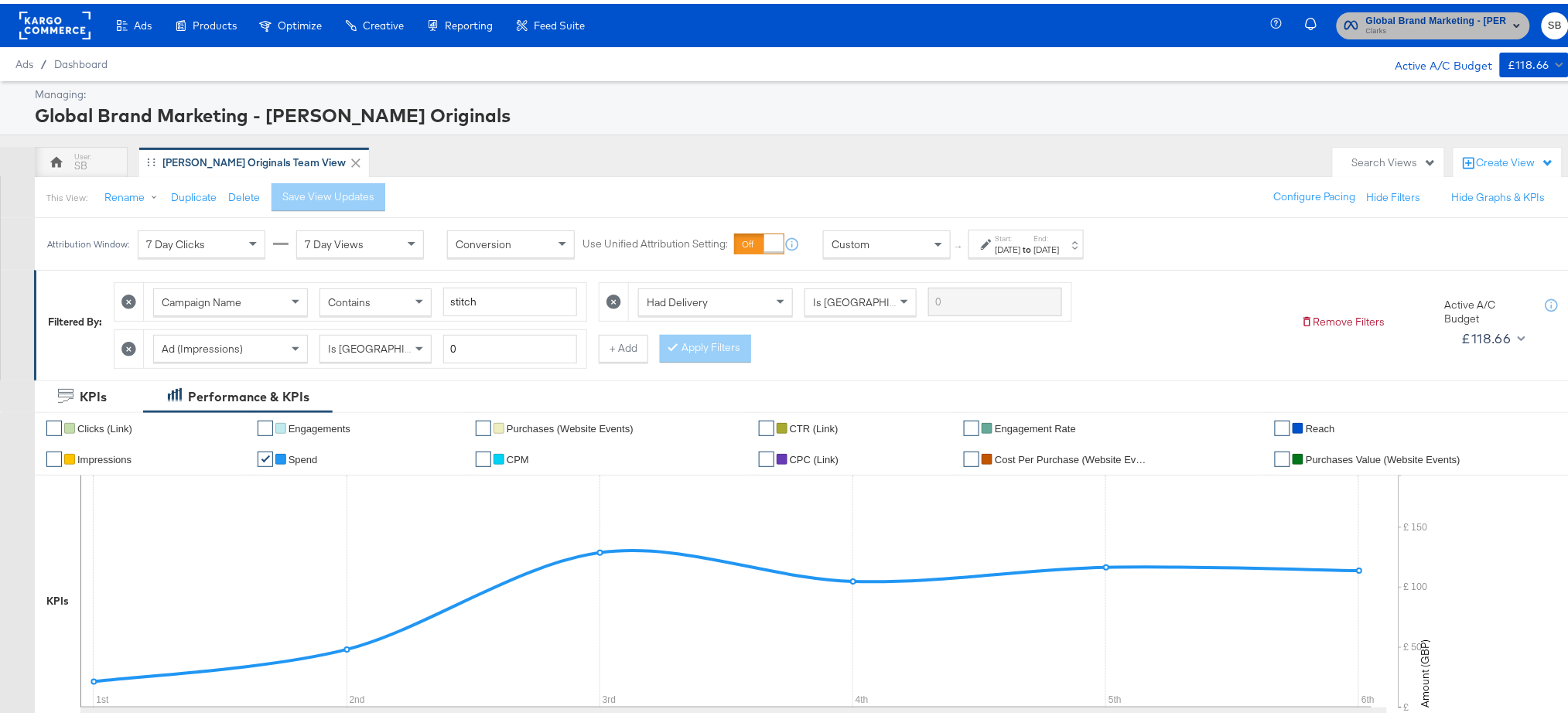
click at [1378, 25] on span "Clarks" at bounding box center [1436, 28] width 141 height 12
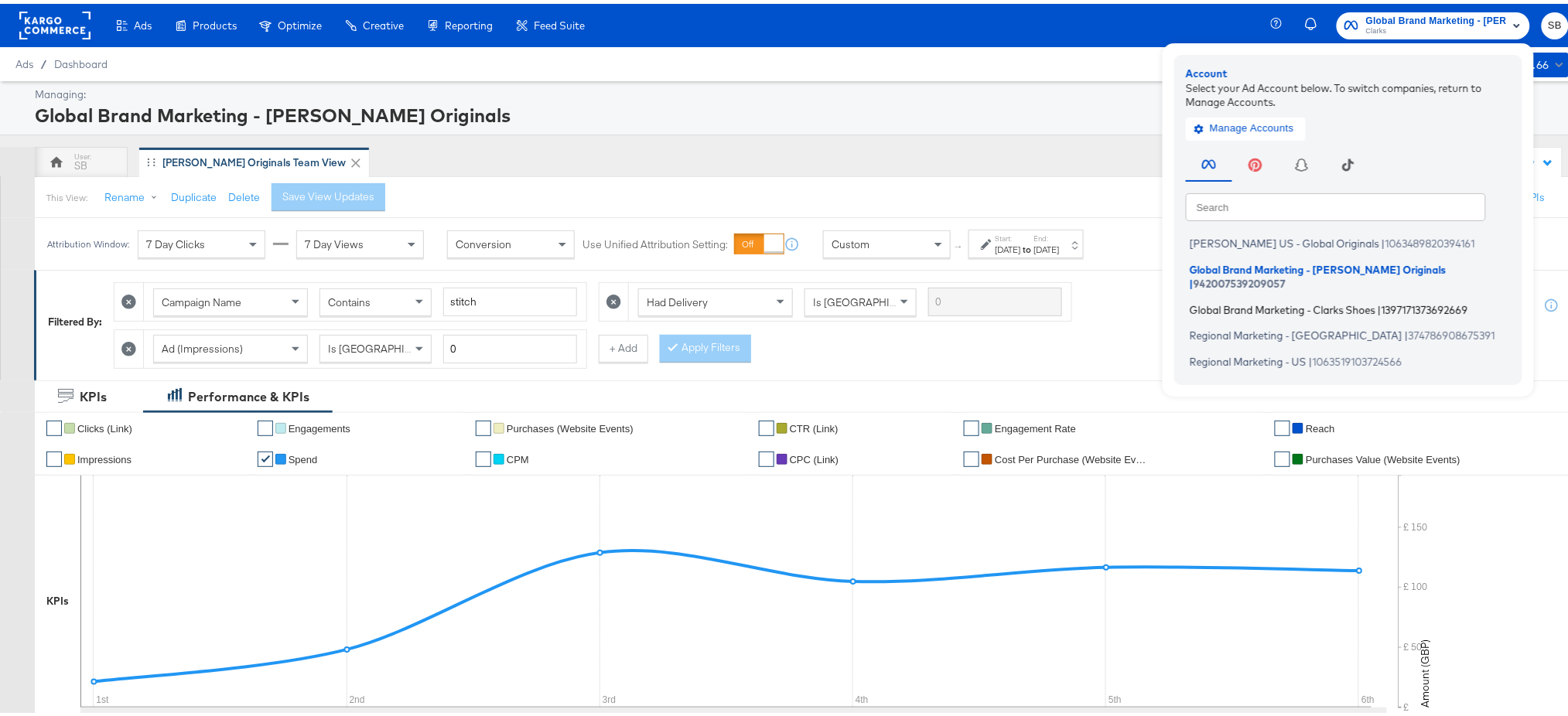
click at [1266, 299] on span "Global Brand Marketing - Clarks Shoes" at bounding box center [1282, 305] width 185 height 12
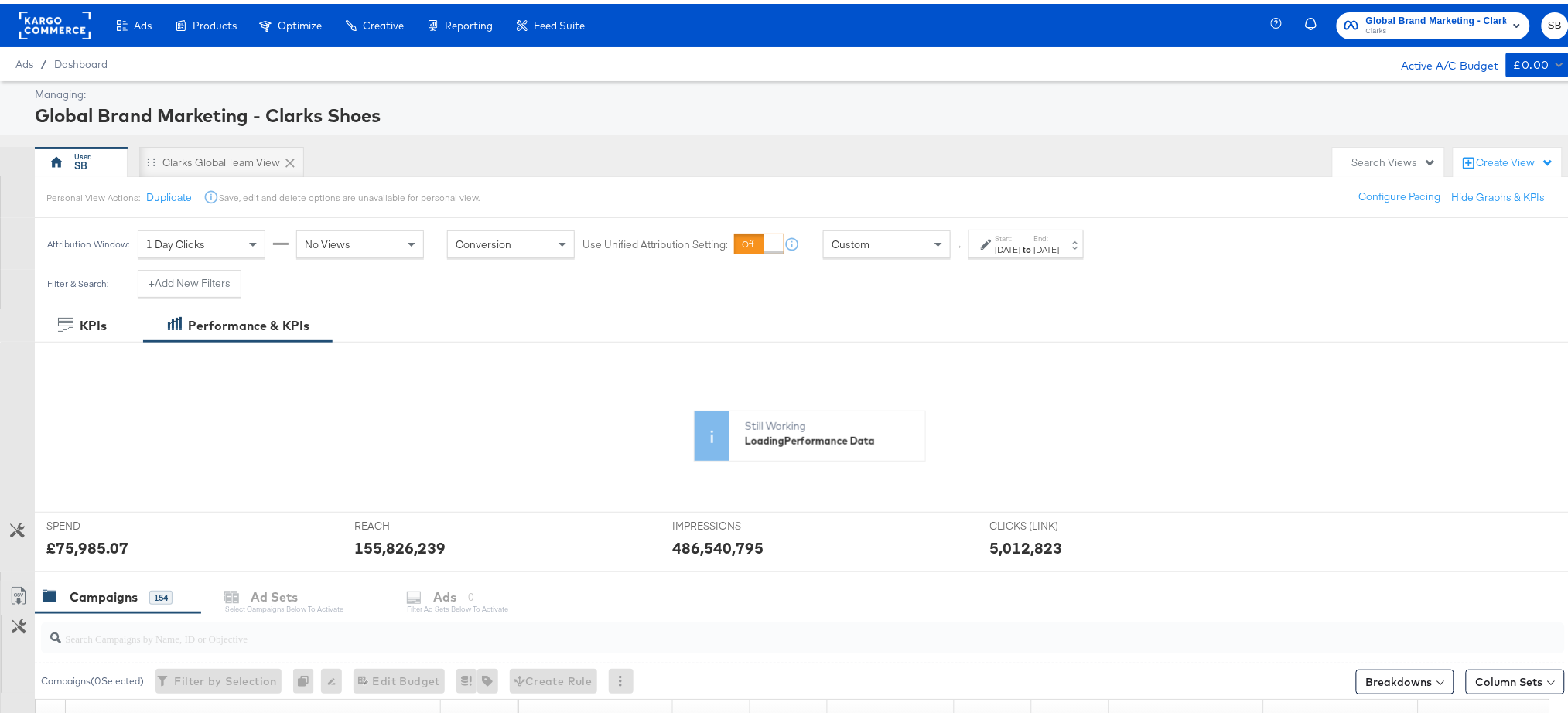
click at [1021, 239] on label "Start:" at bounding box center [1008, 234] width 26 height 10
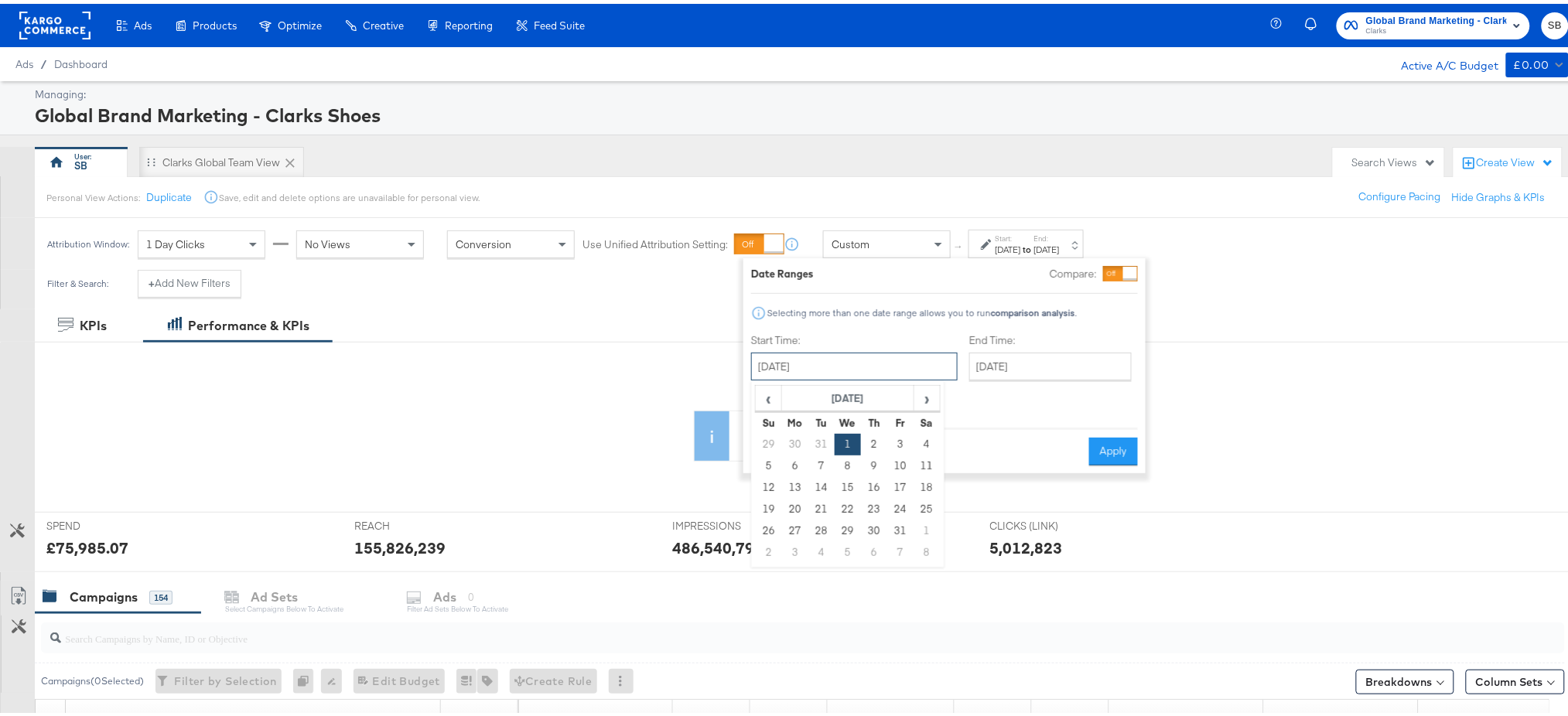
click at [862, 368] on input "[DATE]" at bounding box center [854, 363] width 206 height 28
click at [617, 267] on div "Filter & Search: + Add New Filters" at bounding box center [792, 286] width 1584 height 40
click at [248, 154] on div "Clarks Global Team View" at bounding box center [221, 159] width 118 height 15
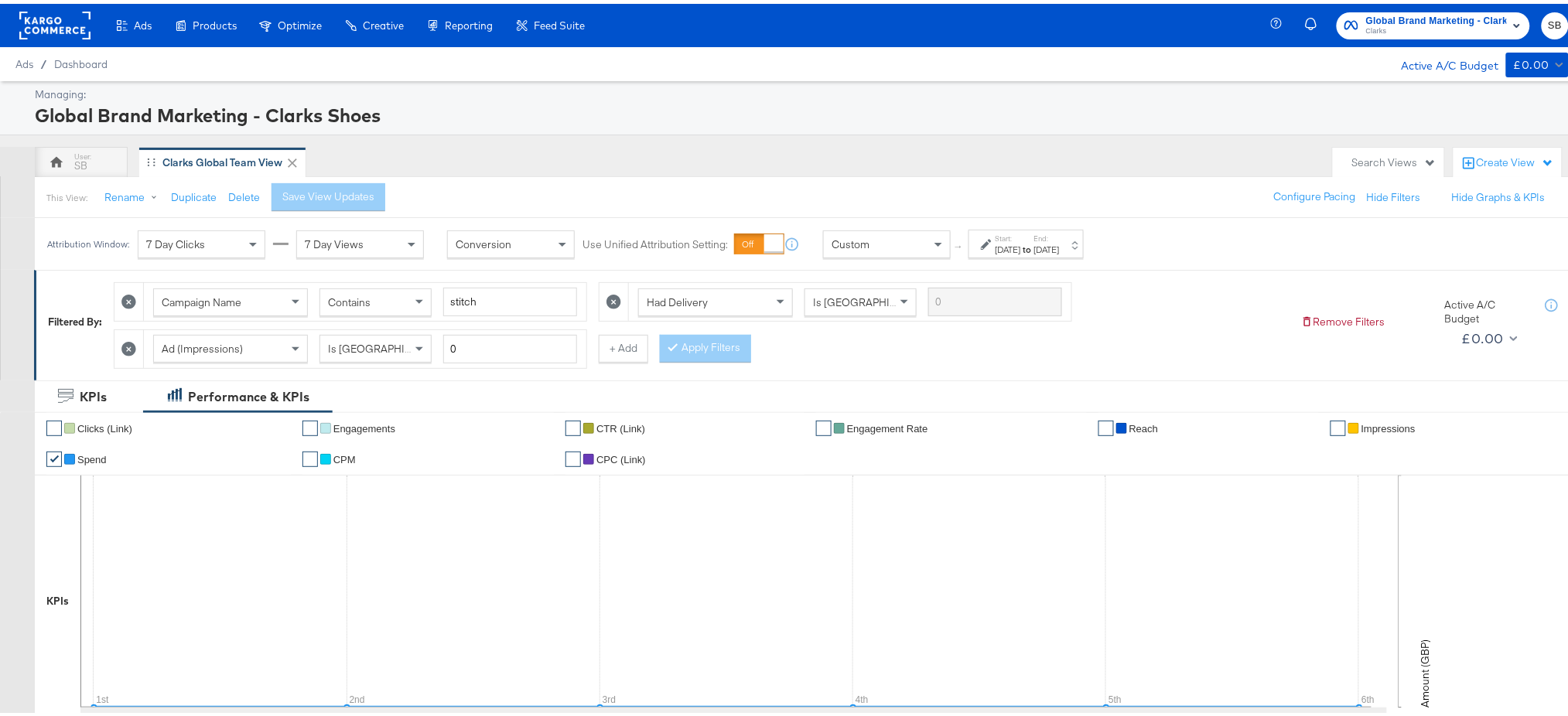
click at [1021, 245] on div "Oct 1st 2025" at bounding box center [1008, 246] width 26 height 12
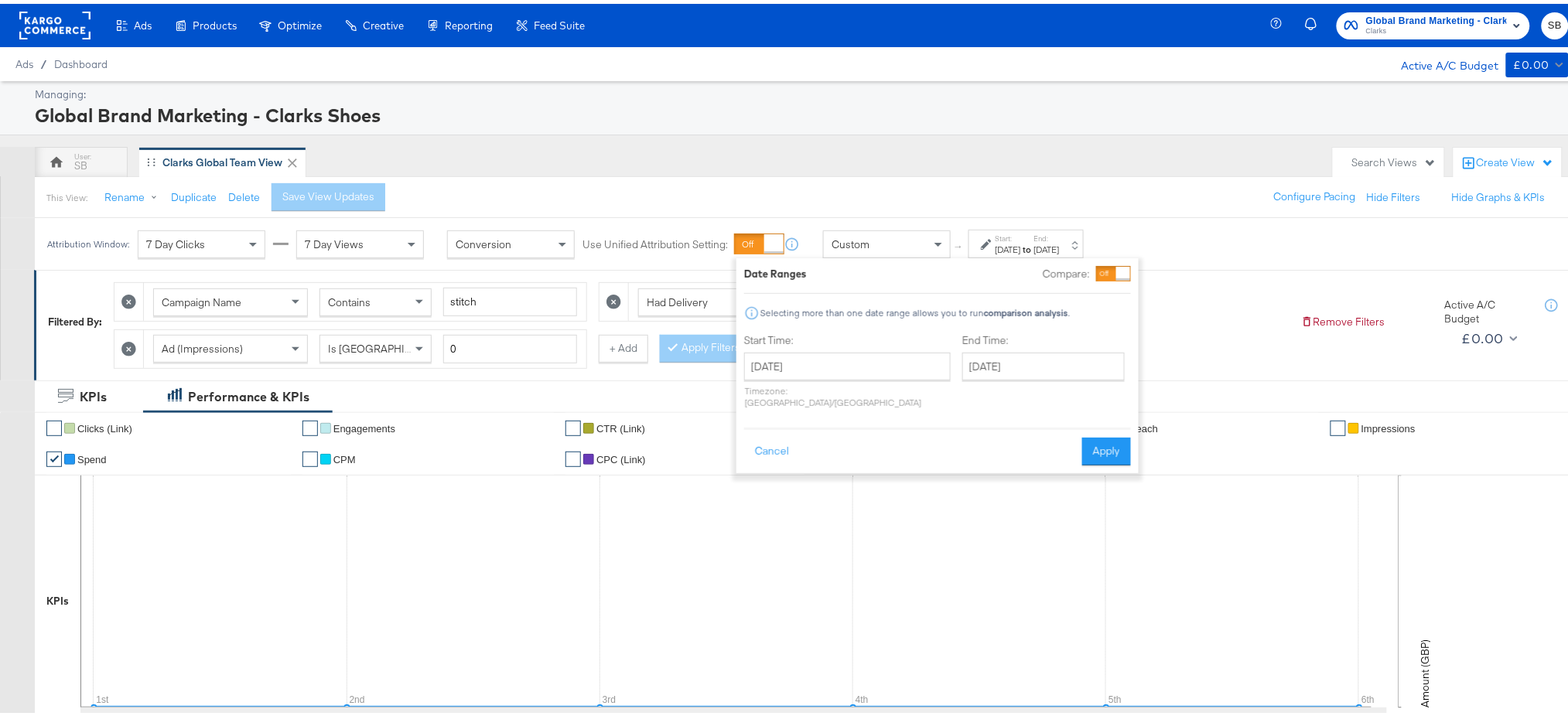
click at [858, 100] on div "Global Brand Marketing - Clarks Shoes" at bounding box center [800, 111] width 1530 height 26
click at [774, 438] on button "Cancel" at bounding box center [772, 447] width 56 height 28
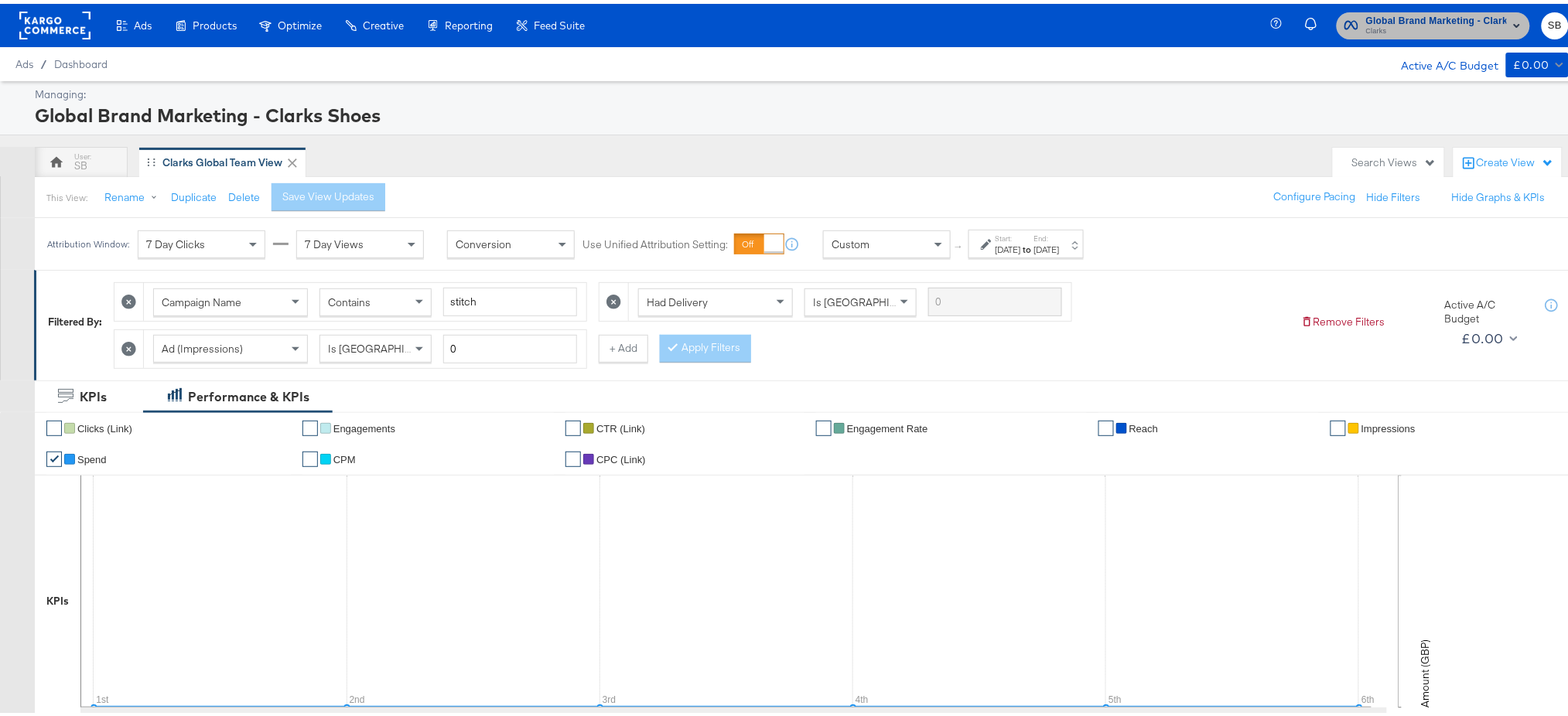
click at [1394, 30] on span "Clarks" at bounding box center [1436, 28] width 141 height 12
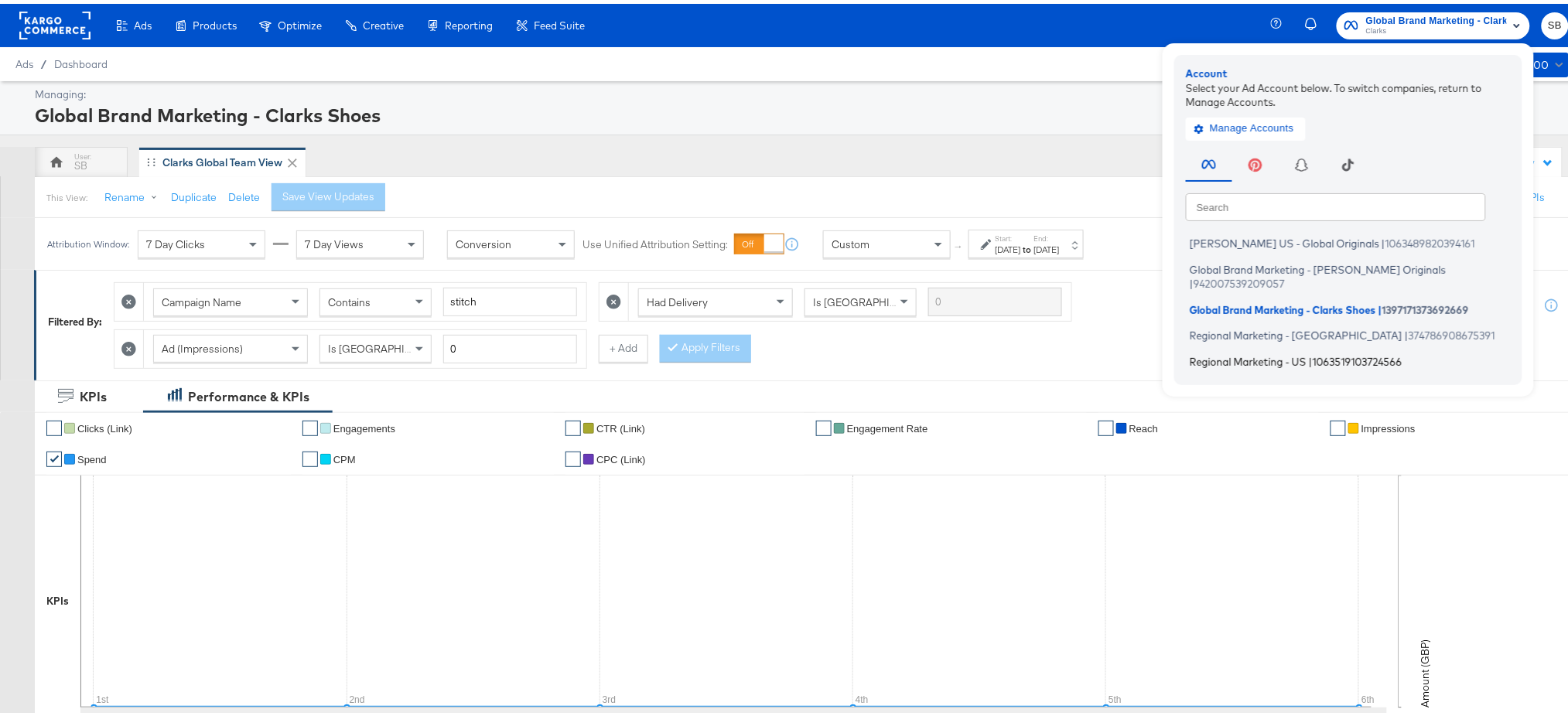
click at [1211, 346] on li "Regional Marketing - US | 1063519103724566" at bounding box center [1352, 357] width 332 height 23
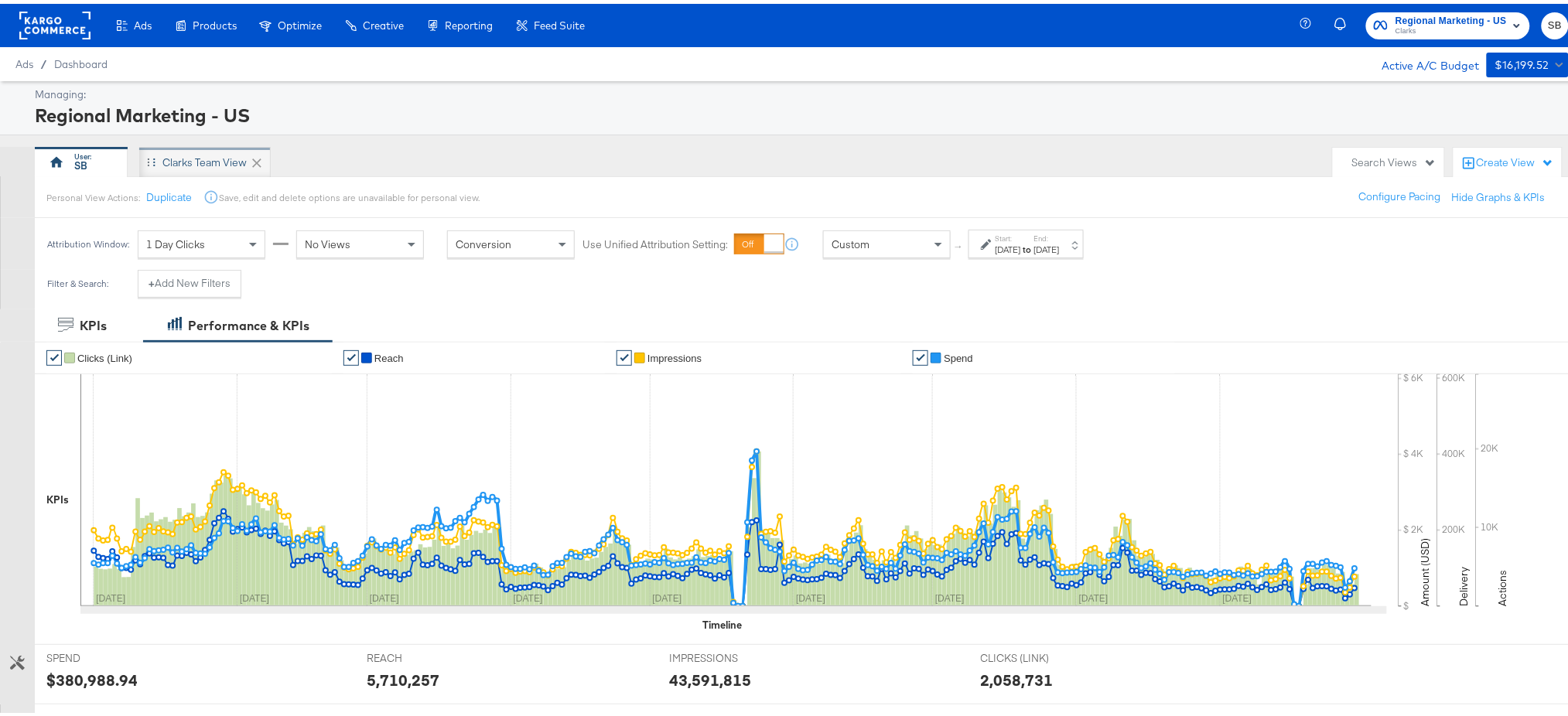
click at [196, 155] on div "Clarks Team View" at bounding box center [205, 159] width 84 height 15
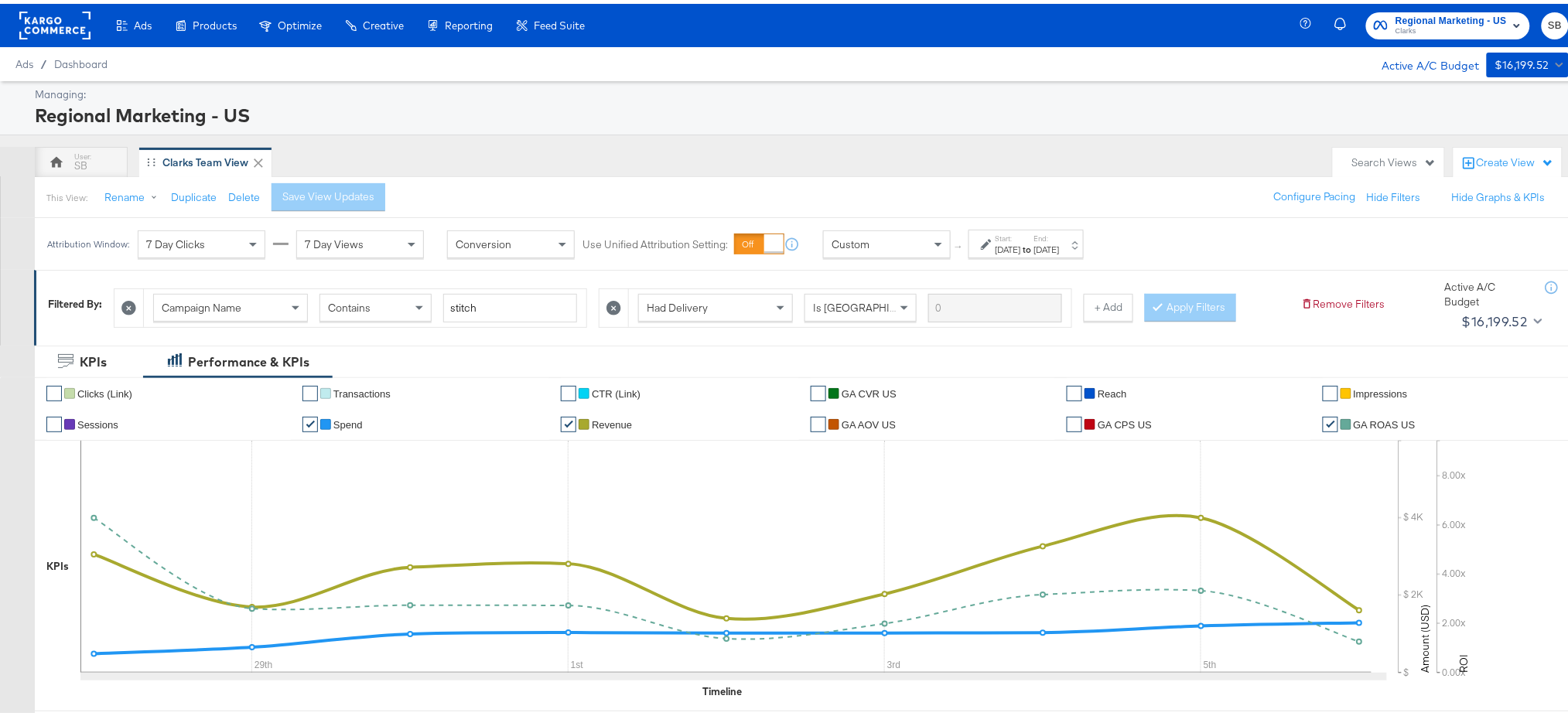
click at [1021, 240] on div "[DATE]" at bounding box center [1008, 246] width 26 height 12
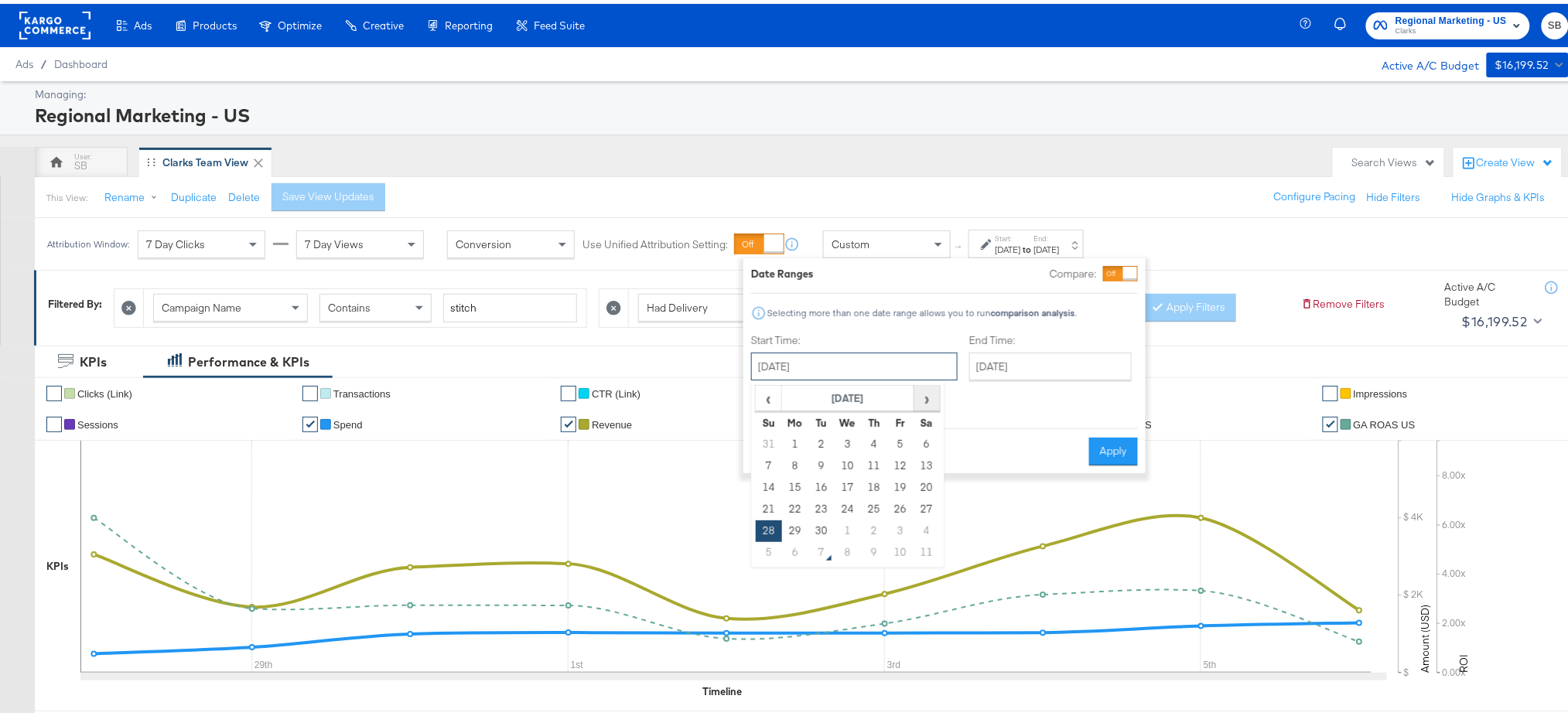
drag, startPoint x: 842, startPoint y: 367, endPoint x: 926, endPoint y: 402, distance: 91.0
click at [926, 377] on div "[DATE] ‹ [DATE] › Su Mo Tu We Th Fr Sa 31 1 2 3 4 5 6 7 8 9 10 11 12 13 14 15 1…" at bounding box center [854, 363] width 206 height 28
click at [926, 402] on span "›" at bounding box center [926, 395] width 24 height 23
click at [854, 440] on td "1" at bounding box center [848, 440] width 26 height 22
type input "October 1st 2025"
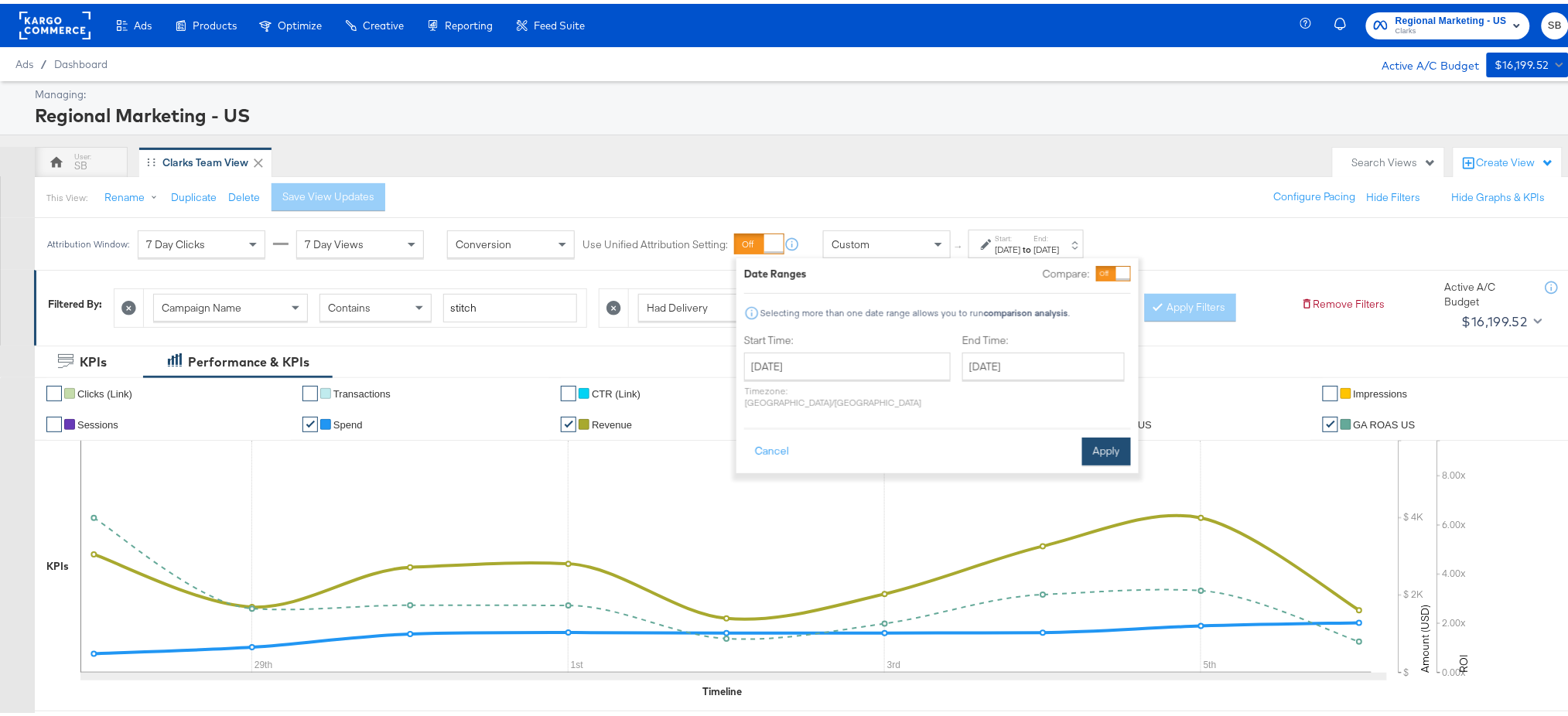
click at [1093, 433] on button "Apply" at bounding box center [1106, 447] width 49 height 28
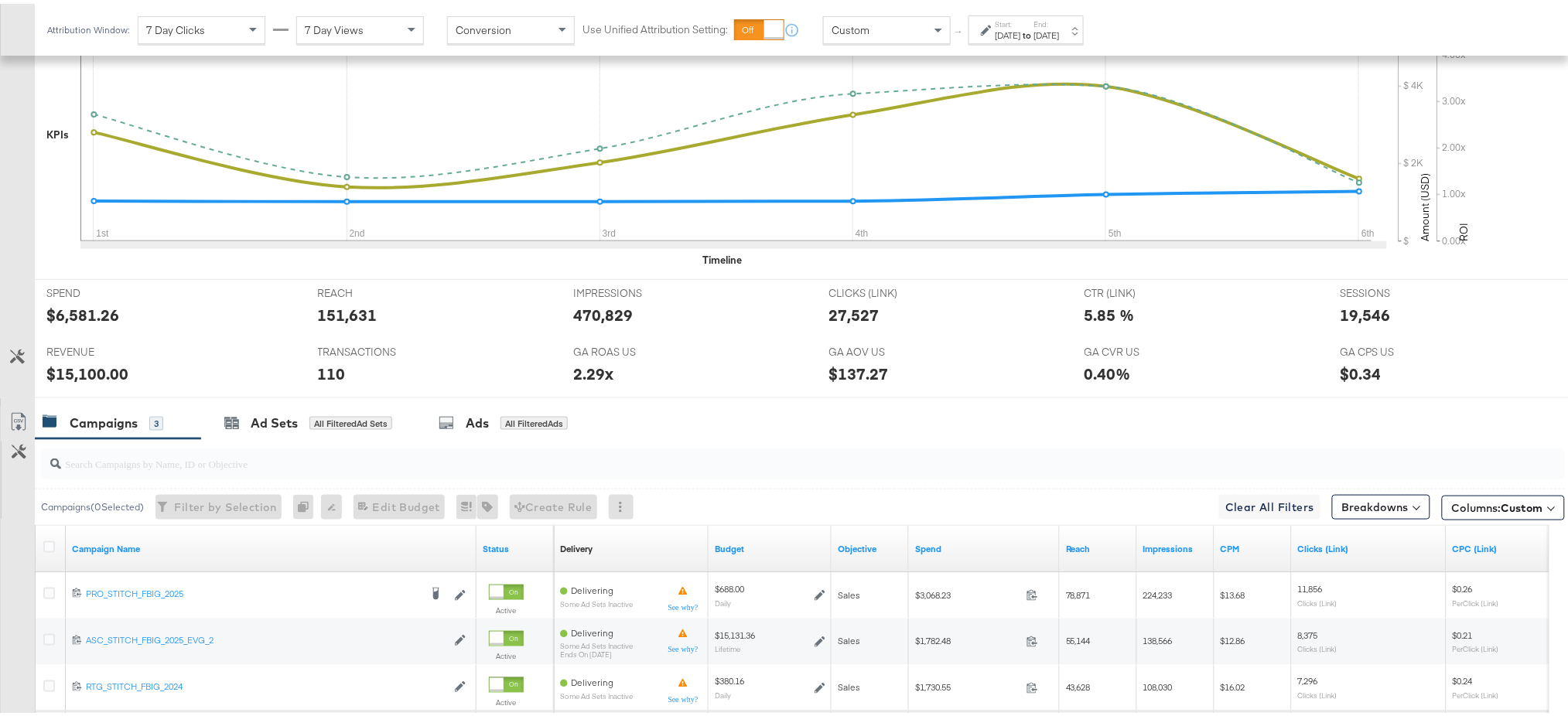
scroll to position [583, 0]
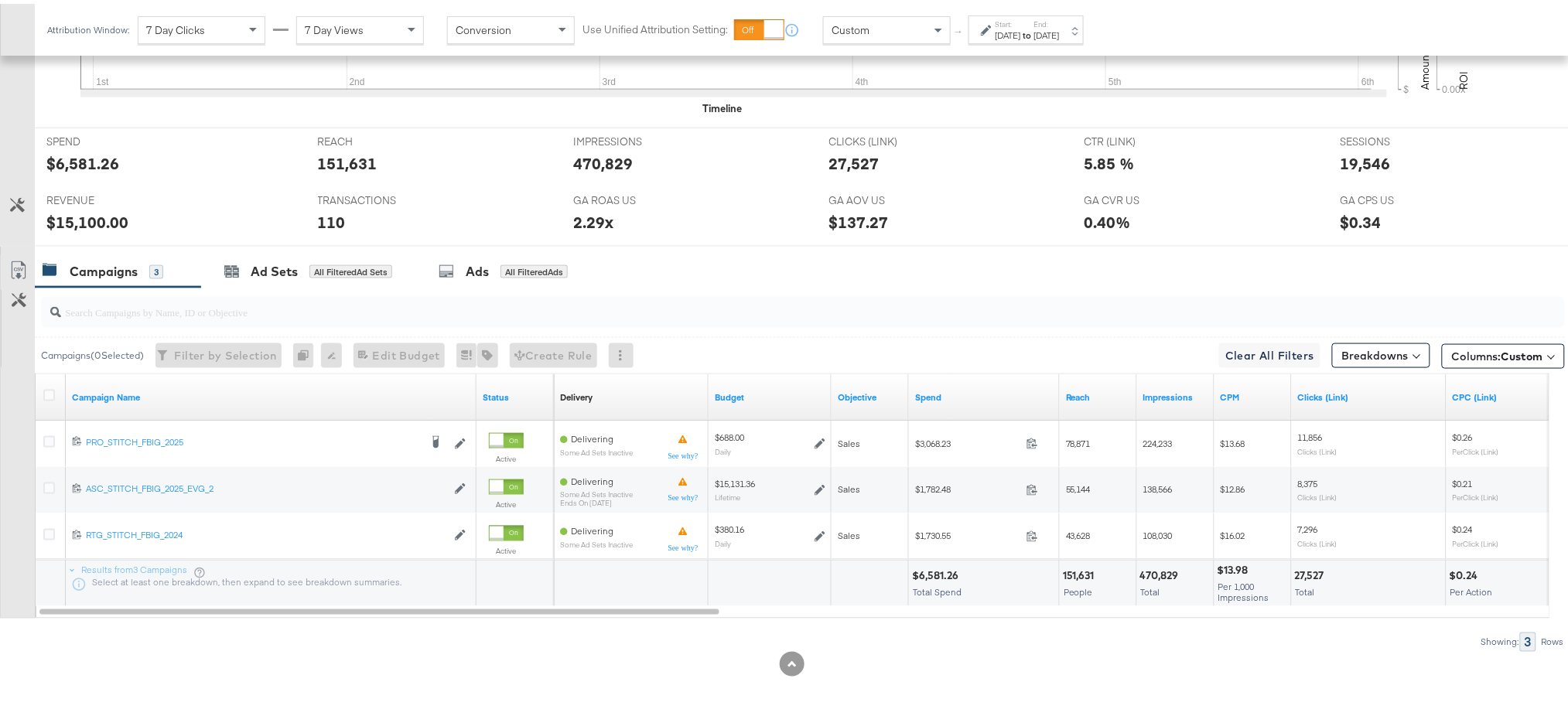
click at [1021, 21] on label "Start:" at bounding box center [1008, 20] width 26 height 10
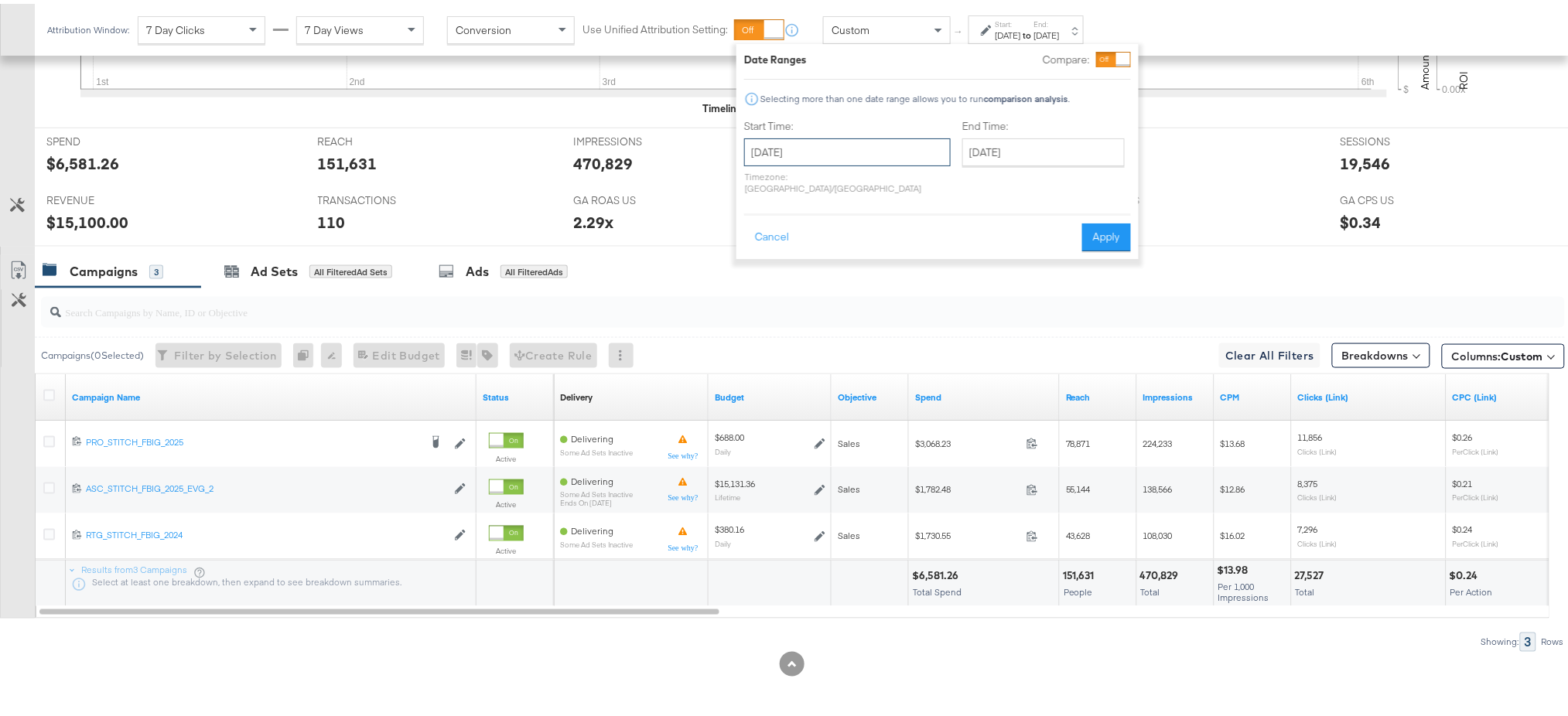
click at [800, 139] on input "October 1st 2025" at bounding box center [847, 149] width 206 height 28
click at [758, 178] on span "‹" at bounding box center [761, 181] width 24 height 23
click at [765, 306] on td "28" at bounding box center [762, 313] width 26 height 22
type input "September 28th 2025"
click at [1130, 219] on button "Apply" at bounding box center [1113, 233] width 49 height 28
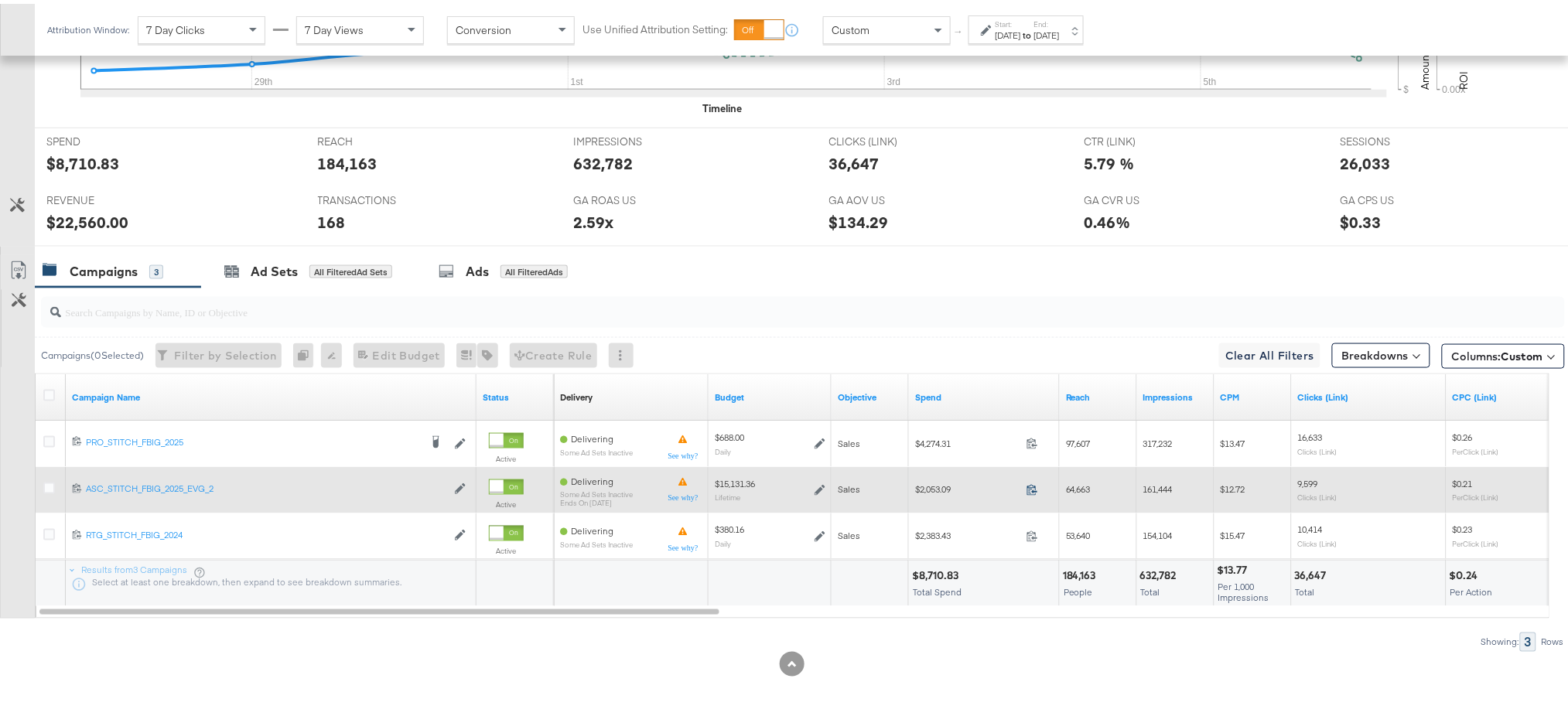
click at [1029, 482] on icon at bounding box center [1032, 486] width 12 height 12
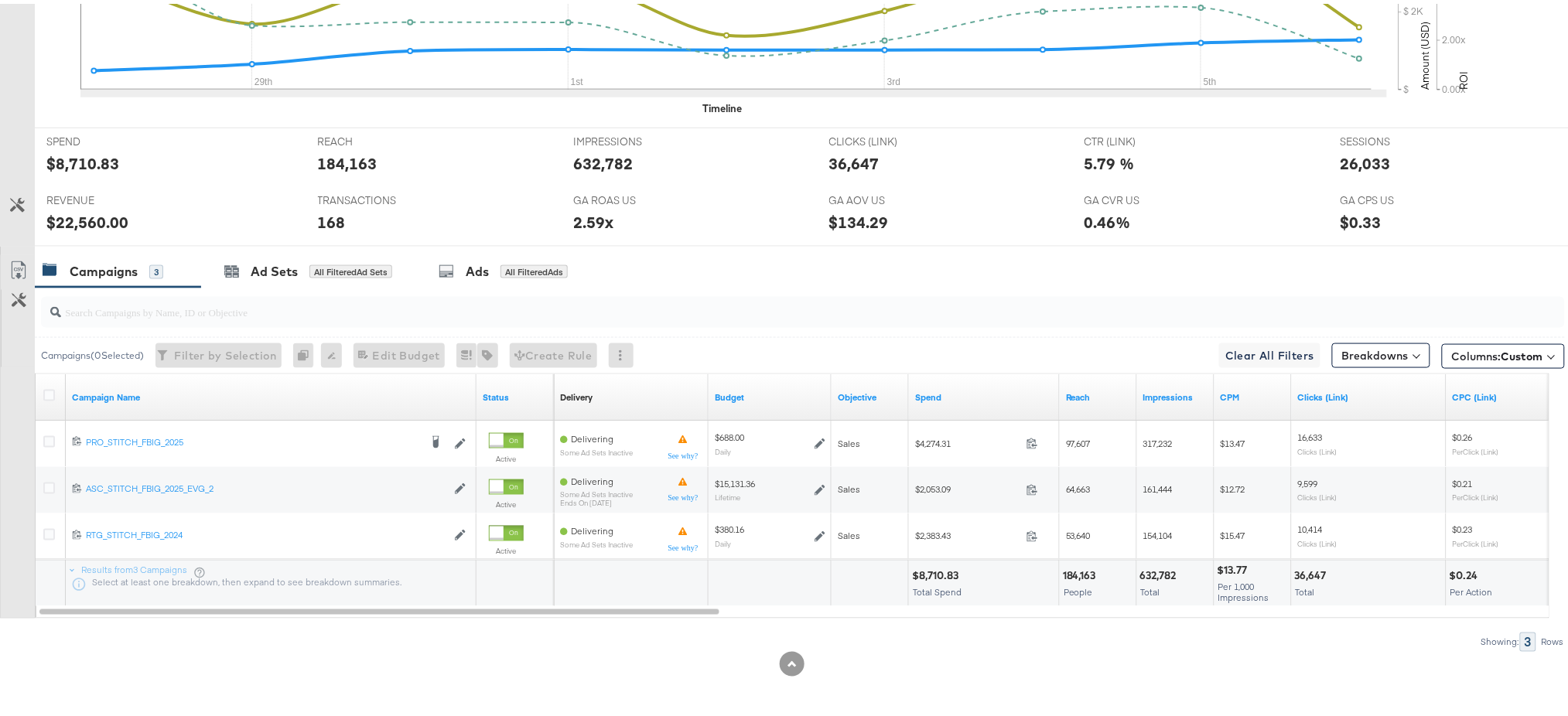
scroll to position [0, 0]
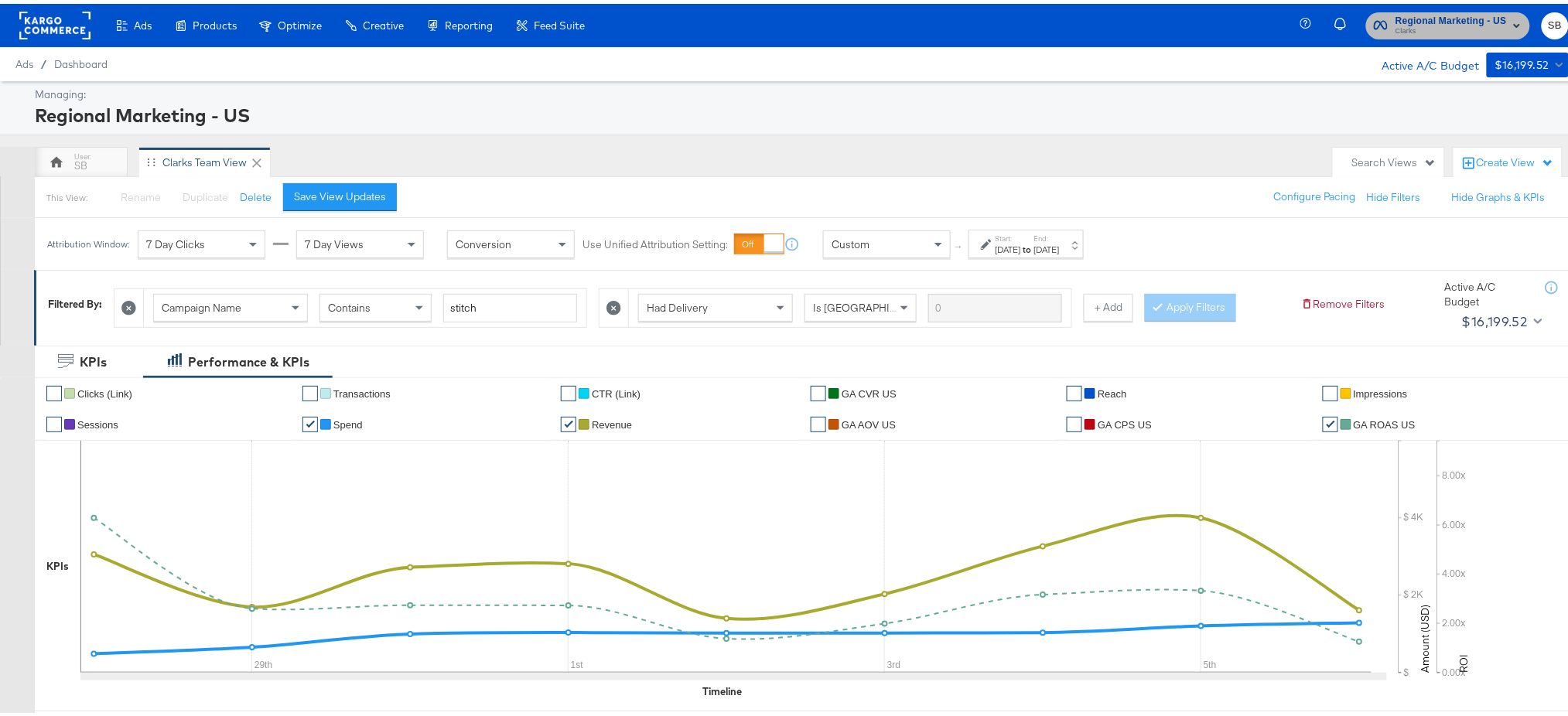
click at [1418, 13] on span "Regional Marketing - US" at bounding box center [1450, 17] width 111 height 16
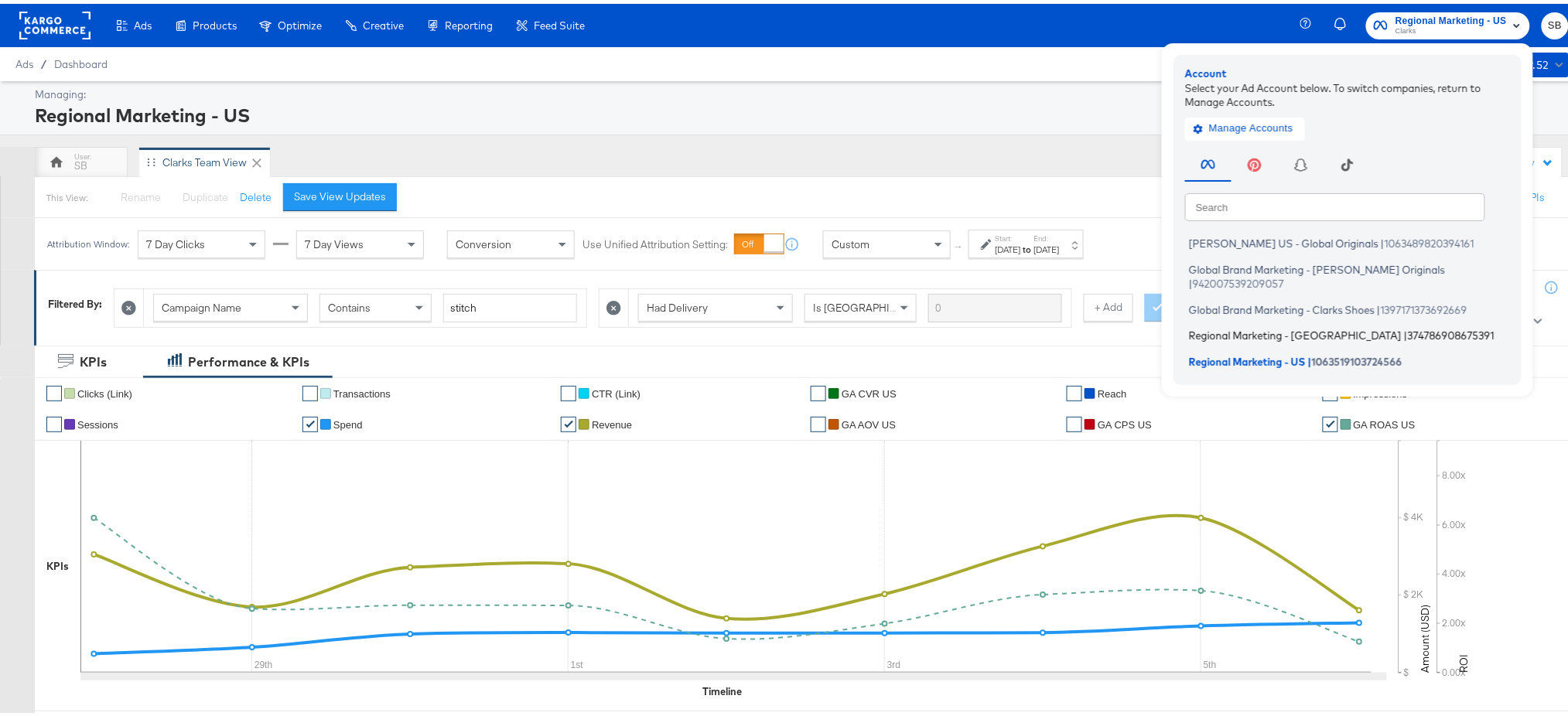
click at [1210, 325] on span "Regional Marketing - [GEOGRAPHIC_DATA]" at bounding box center [1295, 332] width 213 height 12
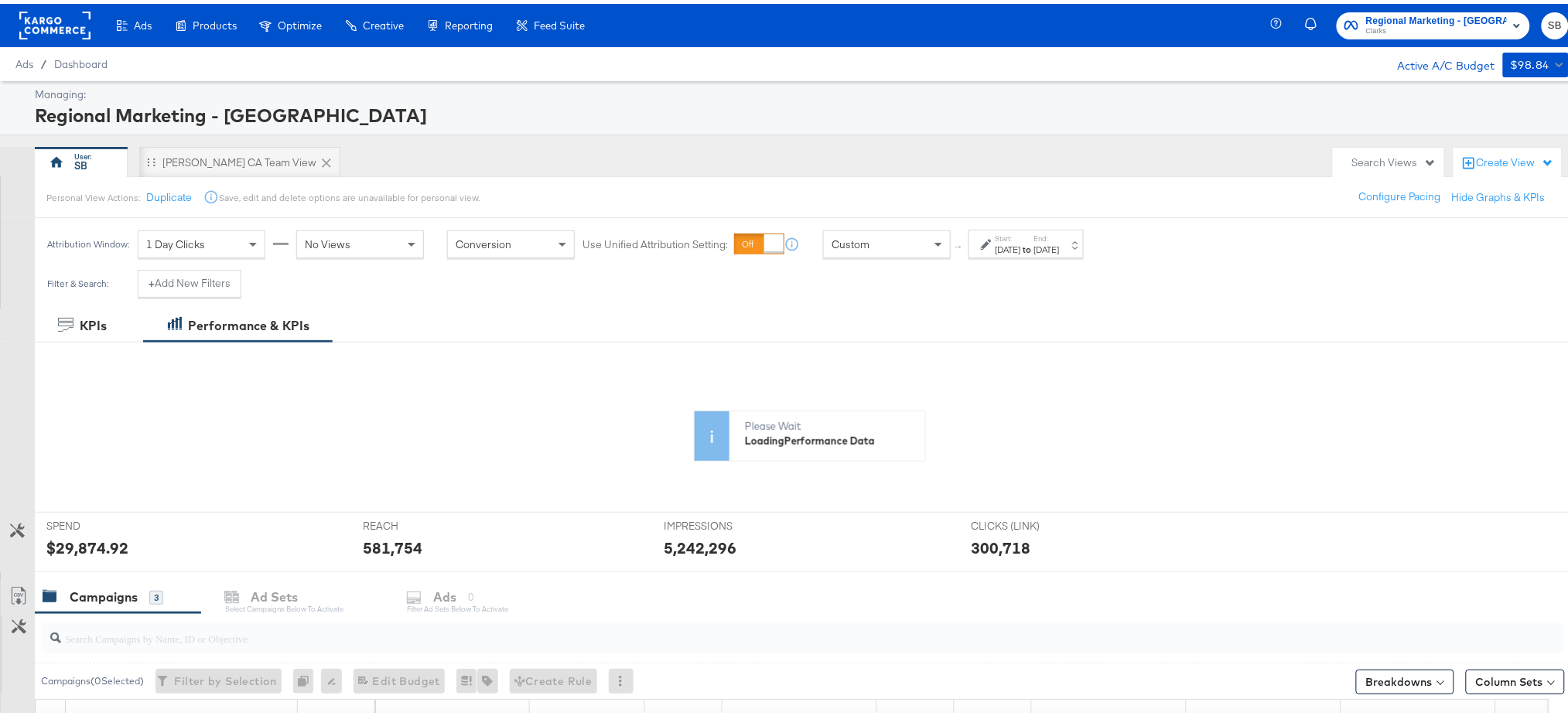
click at [1060, 245] on div "[DATE]" at bounding box center [1046, 246] width 26 height 12
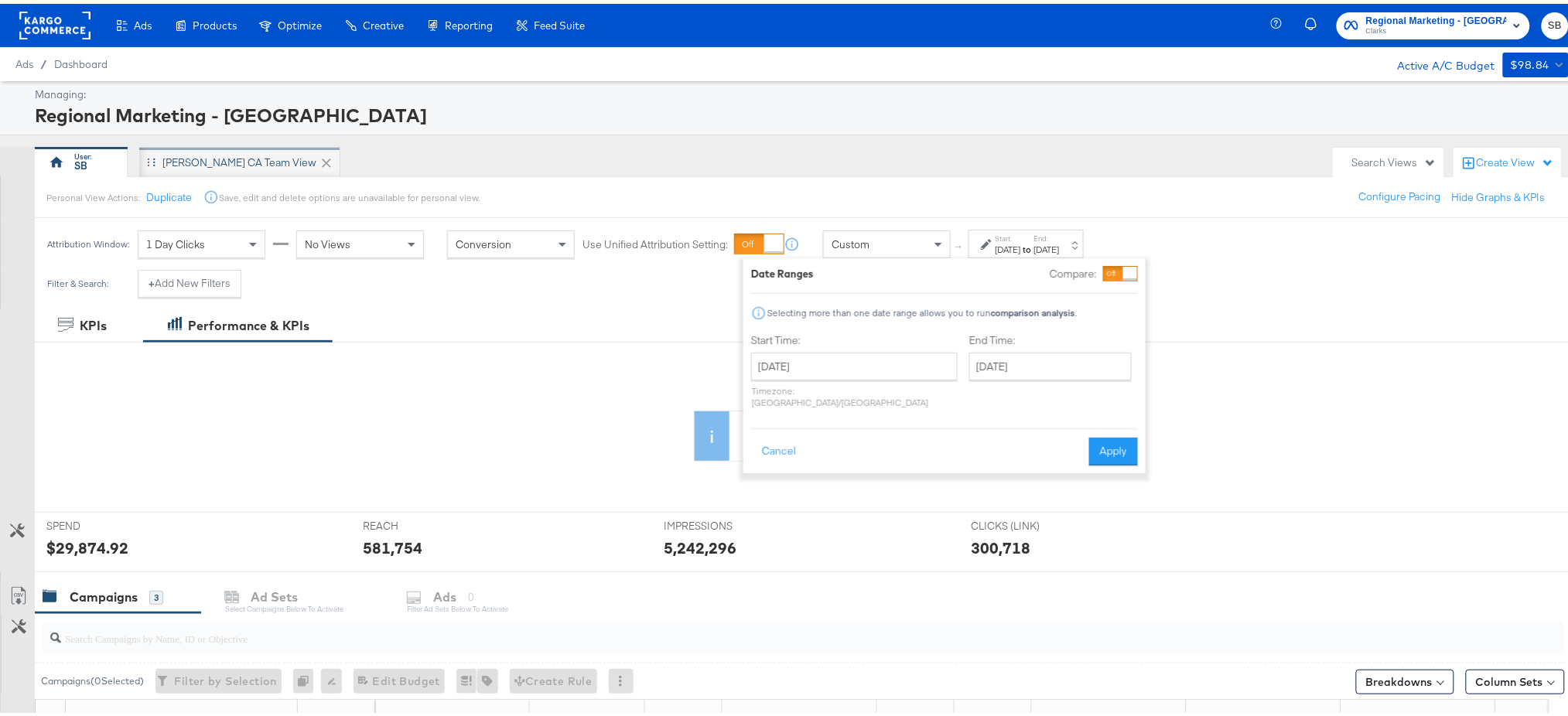
click at [217, 158] on div "[PERSON_NAME] CA Team View" at bounding box center [240, 159] width 154 height 15
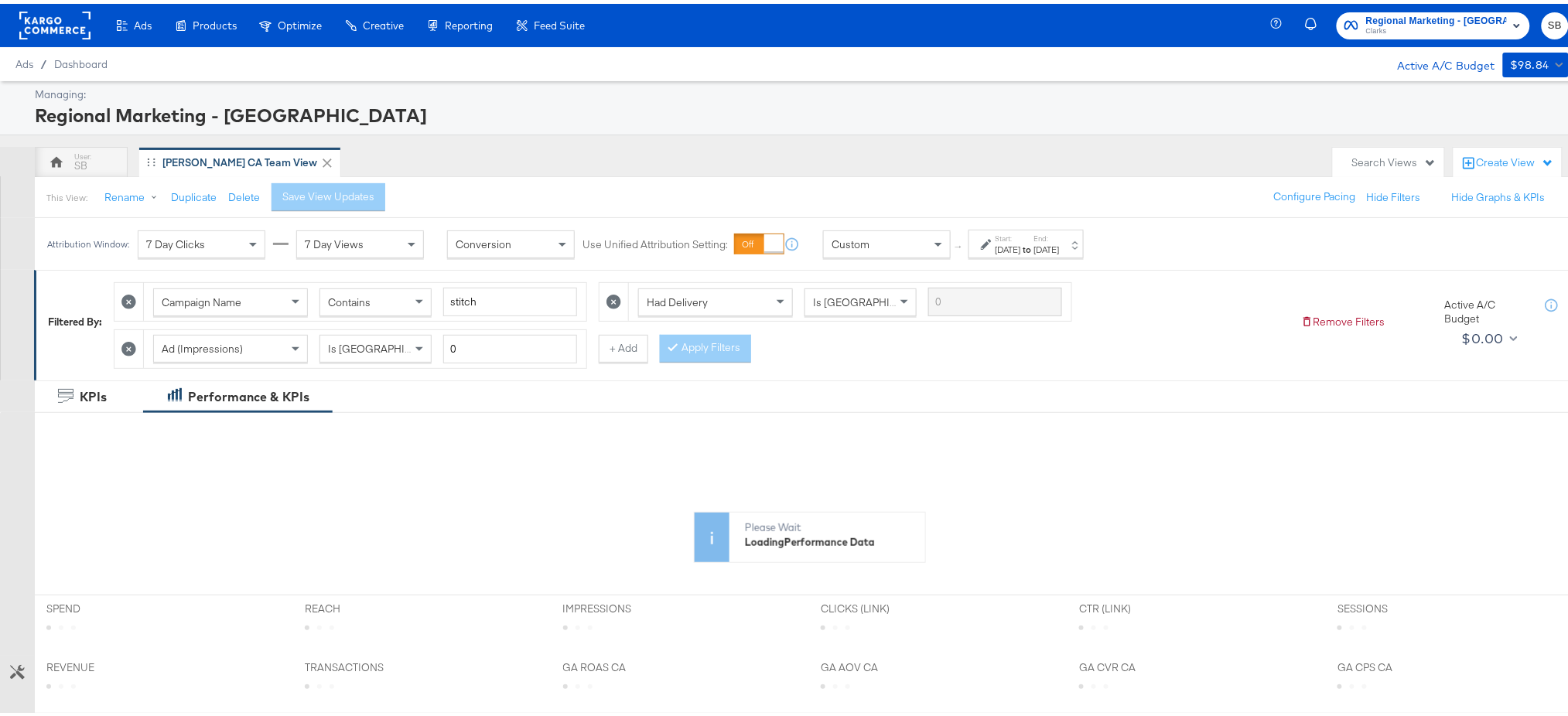
click at [1060, 235] on label "End:" at bounding box center [1046, 234] width 26 height 10
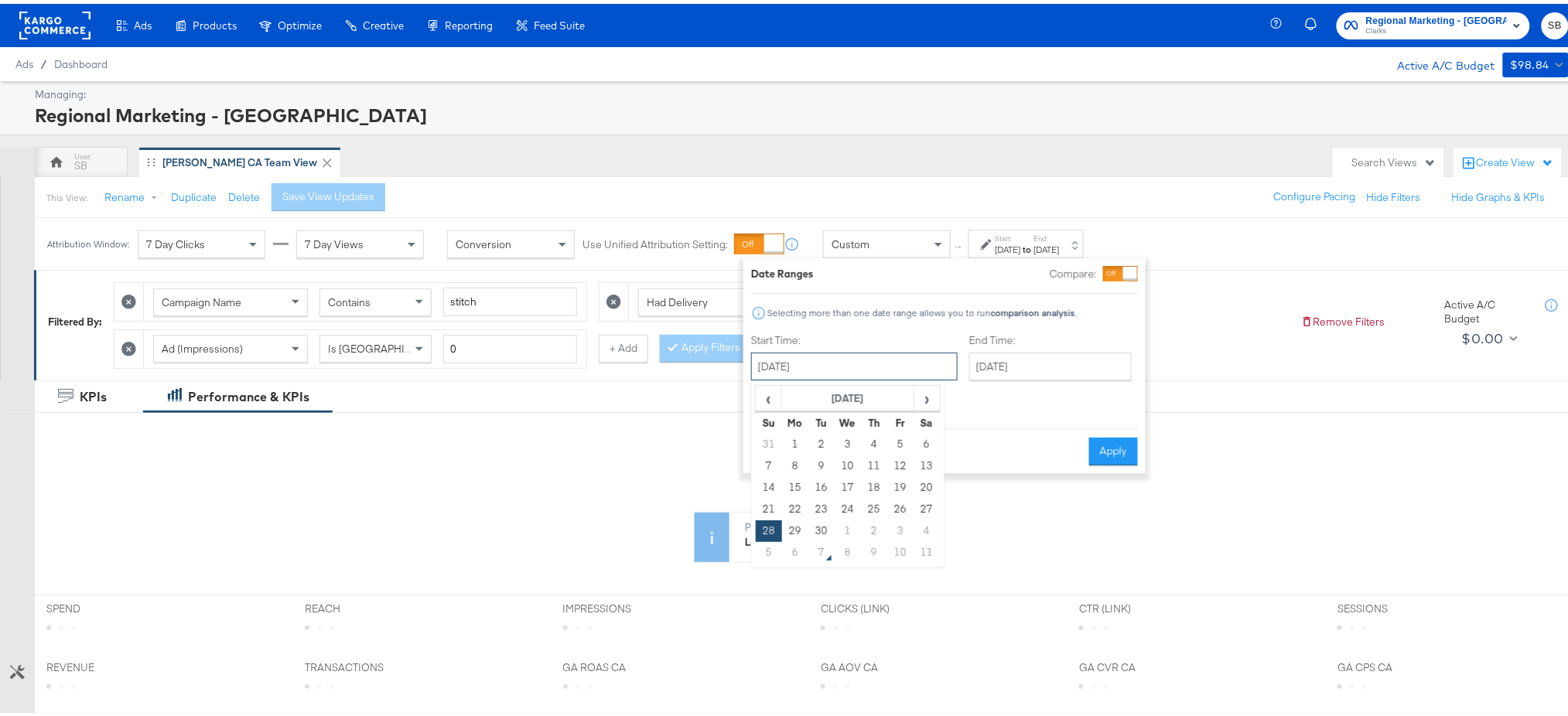
click at [844, 359] on input "[DATE]" at bounding box center [854, 363] width 206 height 28
click at [923, 392] on span "›" at bounding box center [926, 395] width 24 height 23
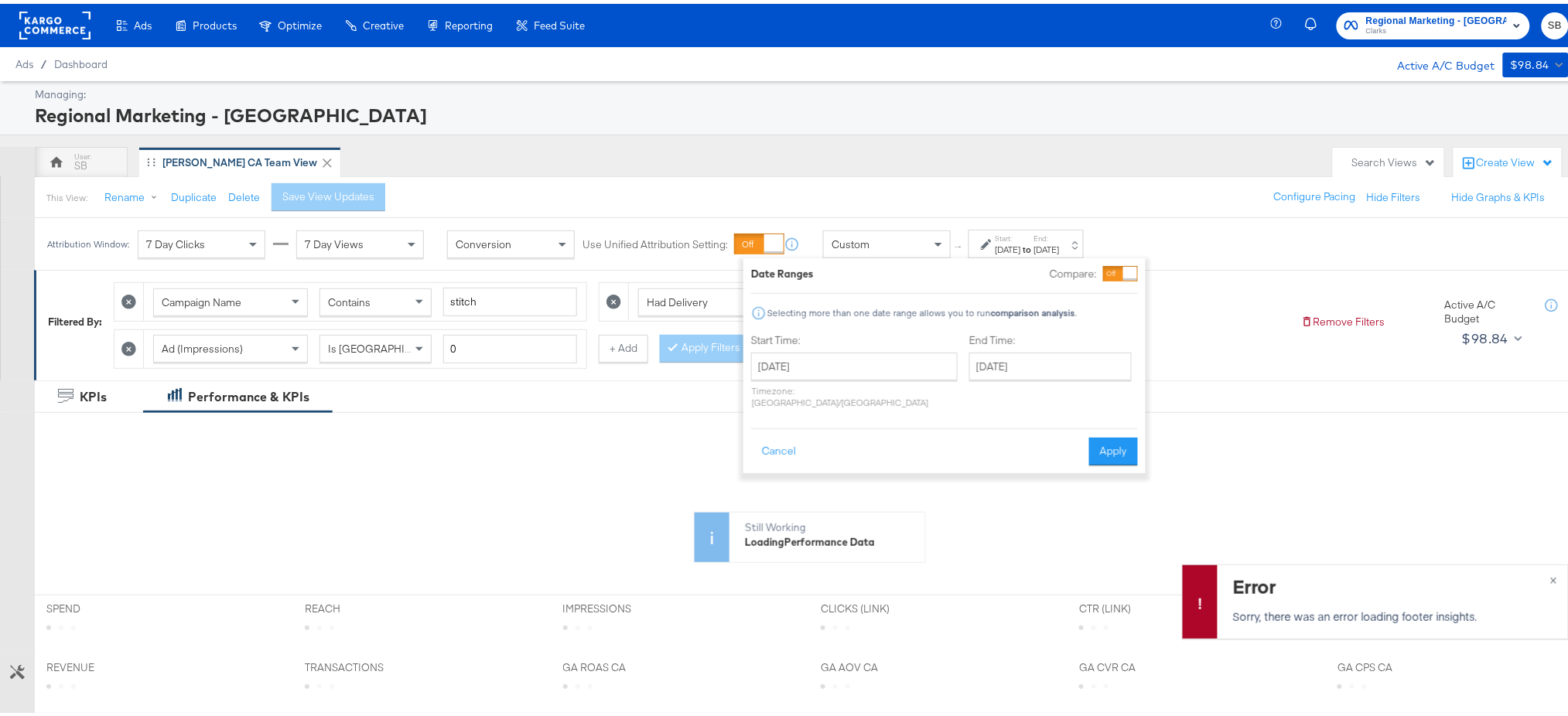
click at [634, 390] on div "KPIs Performance & KPIs" at bounding box center [792, 393] width 1584 height 33
click at [770, 433] on button "Cancel" at bounding box center [779, 447] width 56 height 28
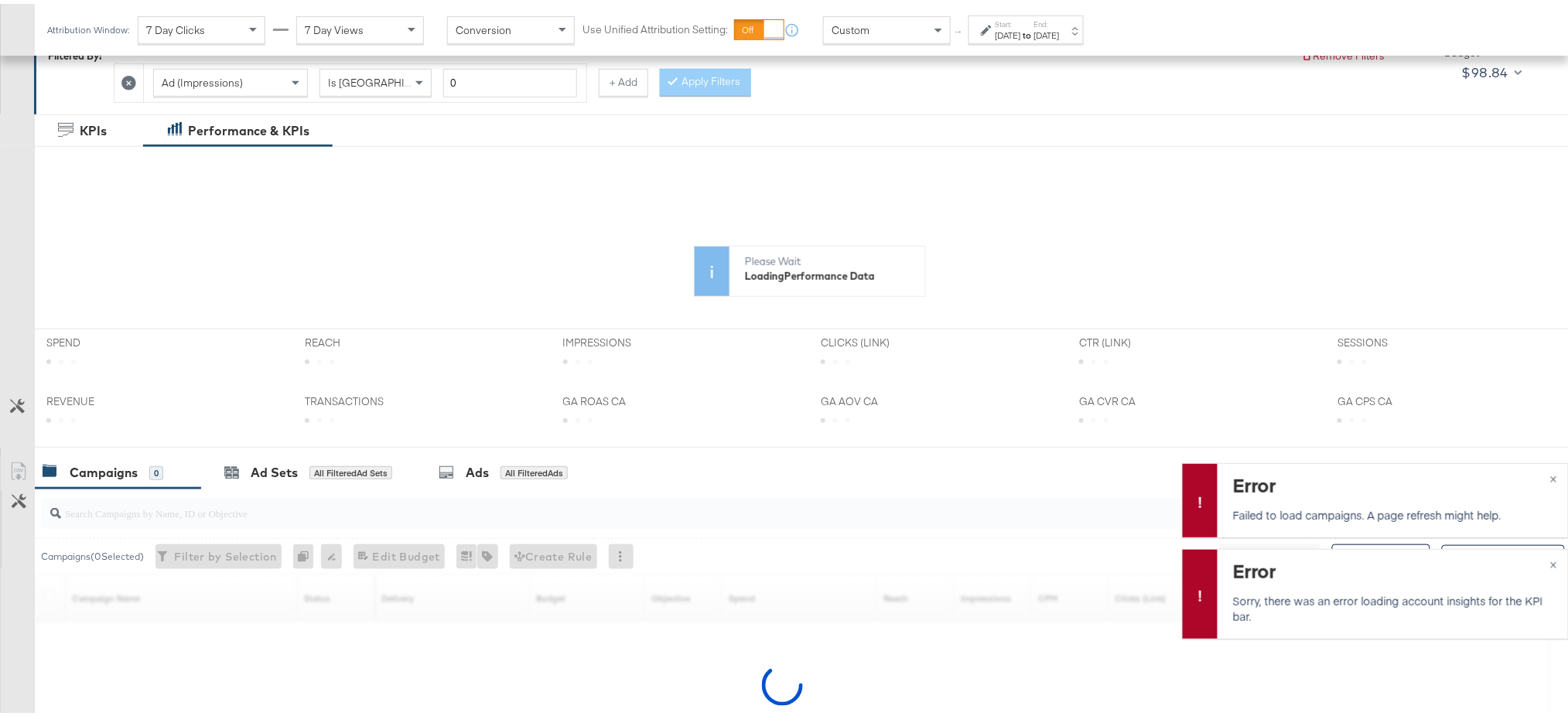
scroll to position [420, 0]
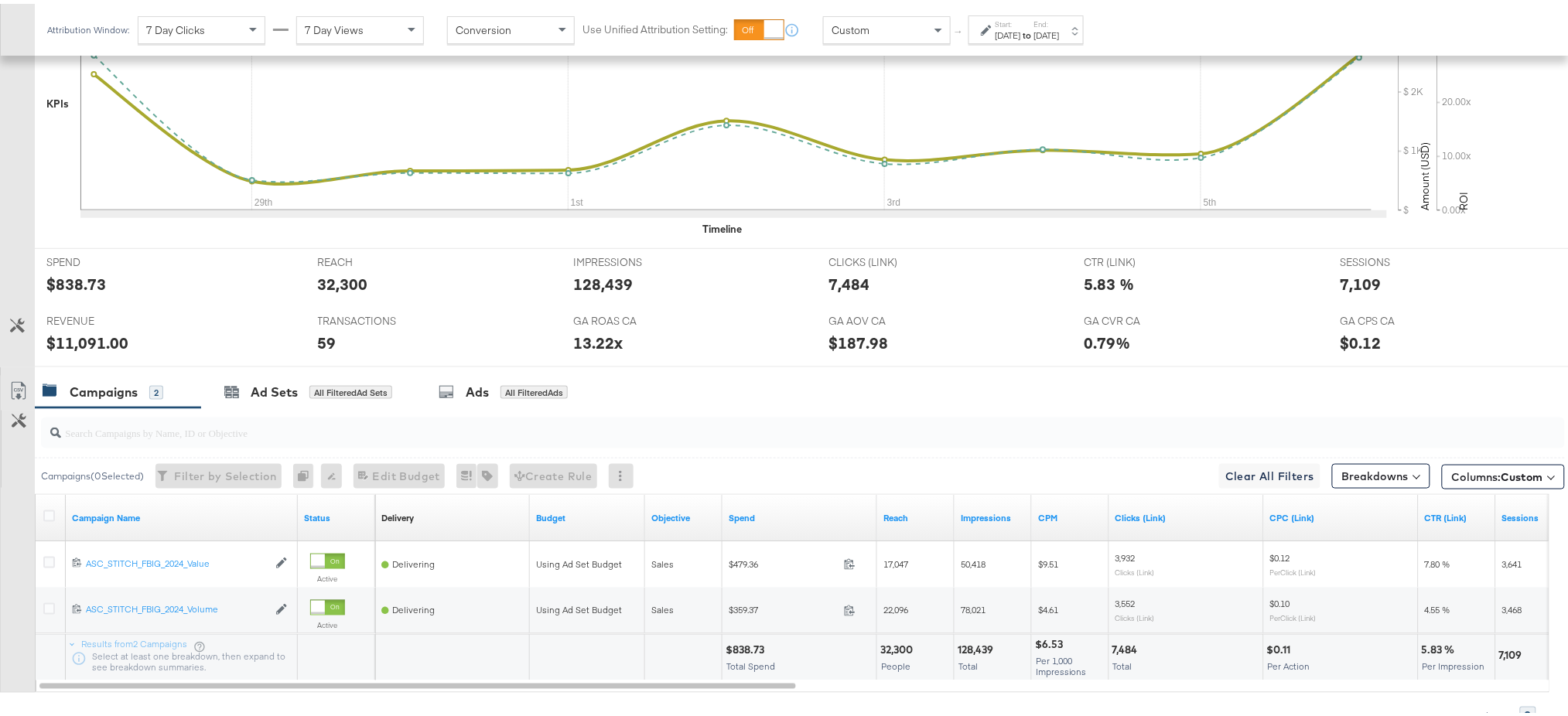
scroll to position [571, 0]
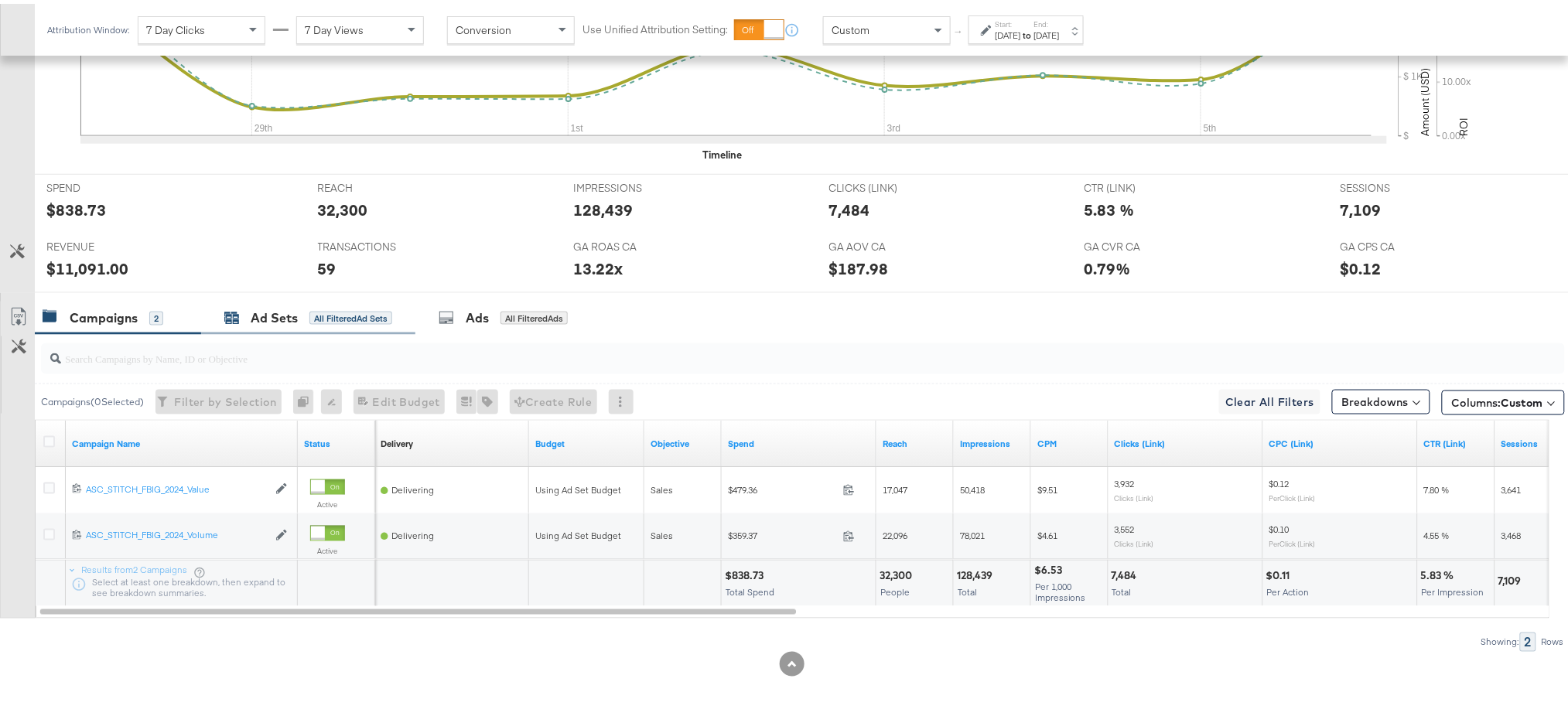
click at [274, 313] on div "Ad Sets" at bounding box center [274, 314] width 47 height 18
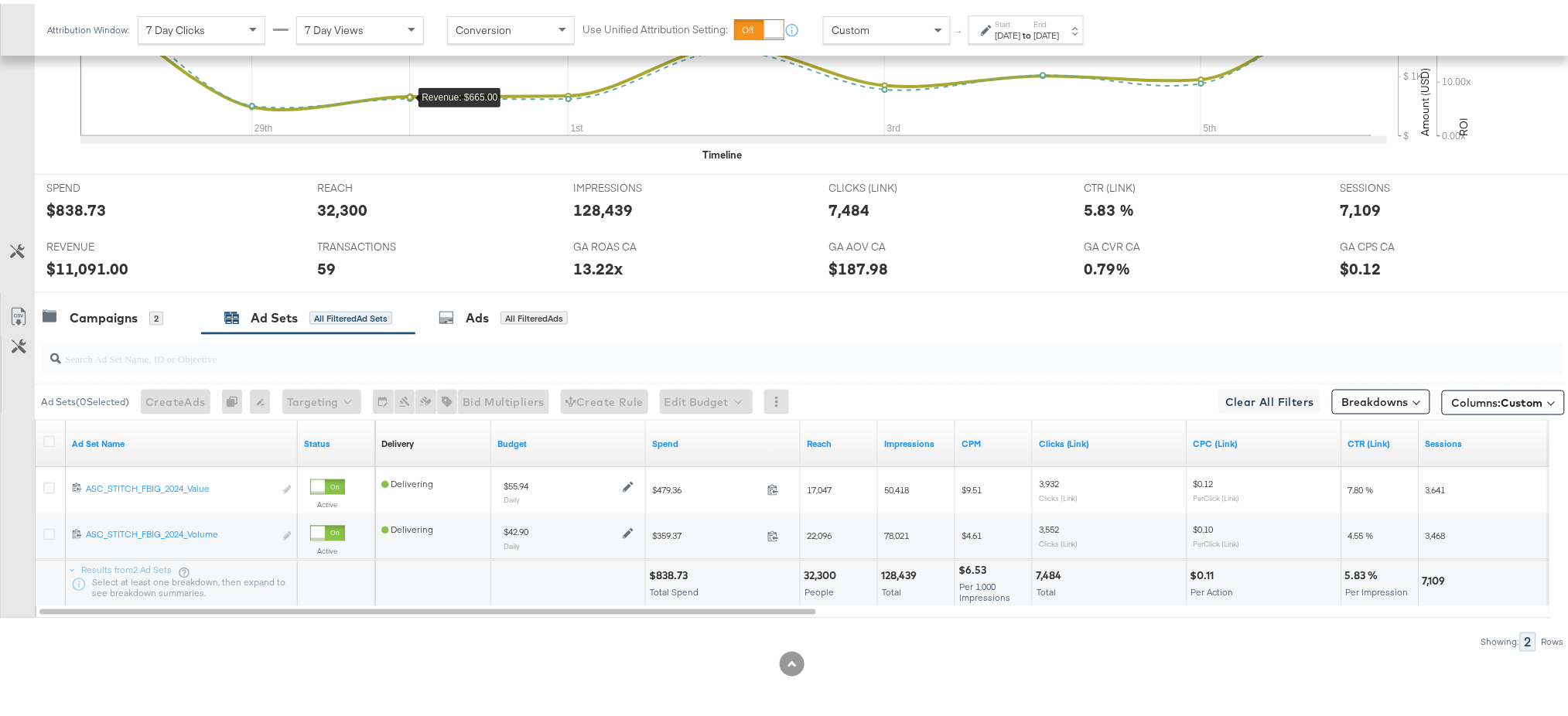
scroll to position [0, 0]
